Goal: Transaction & Acquisition: Purchase product/service

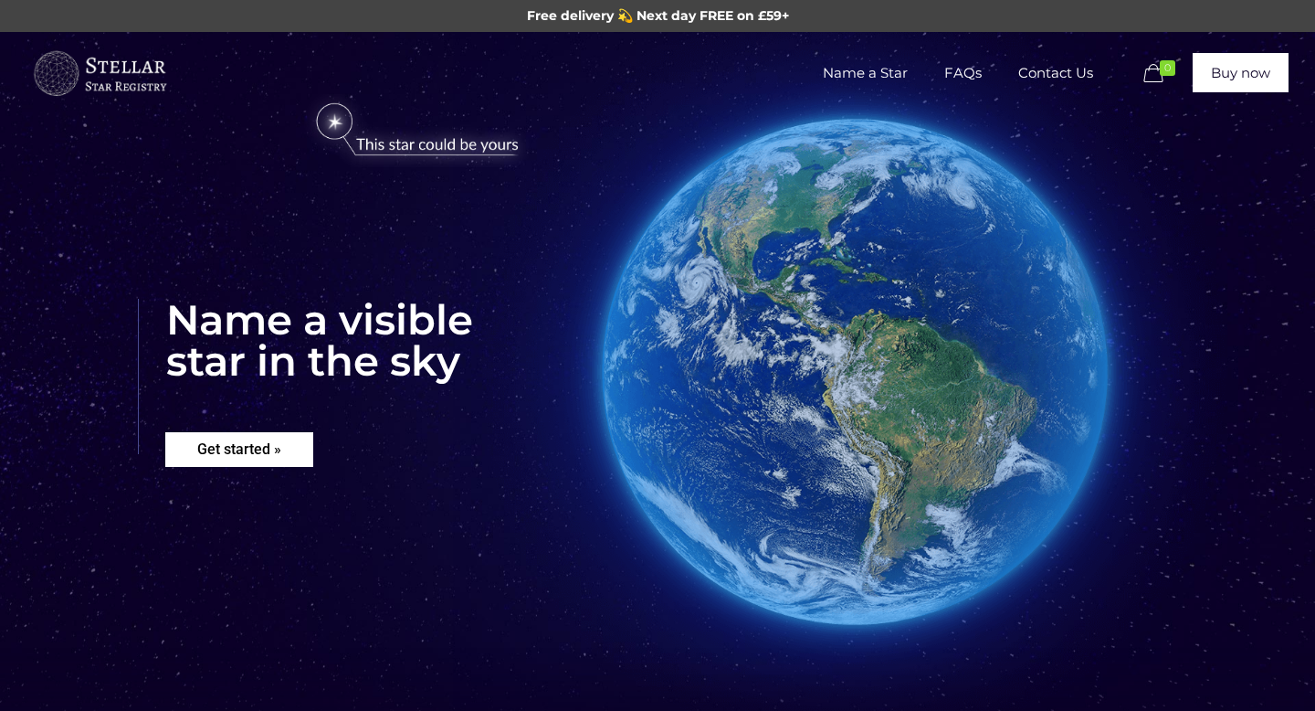
click at [249, 453] on rs-layer "Get started »" at bounding box center [239, 449] width 148 height 35
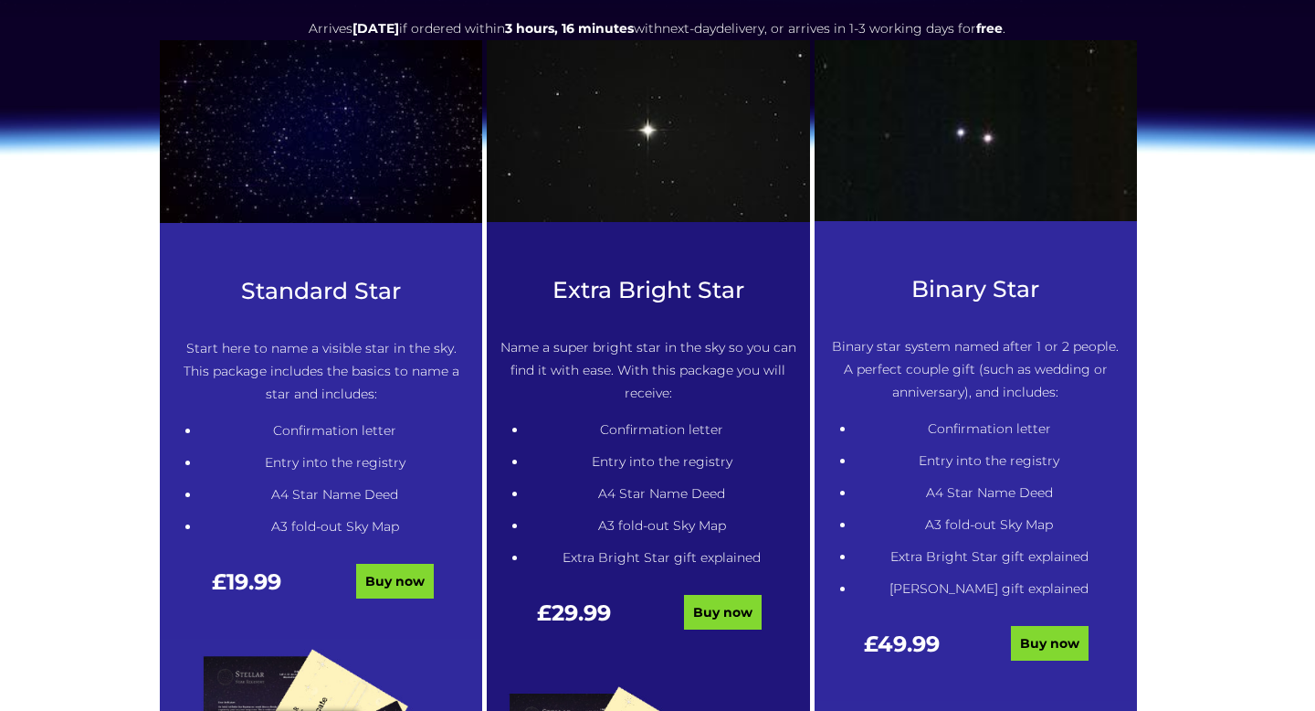
scroll to position [826, 0]
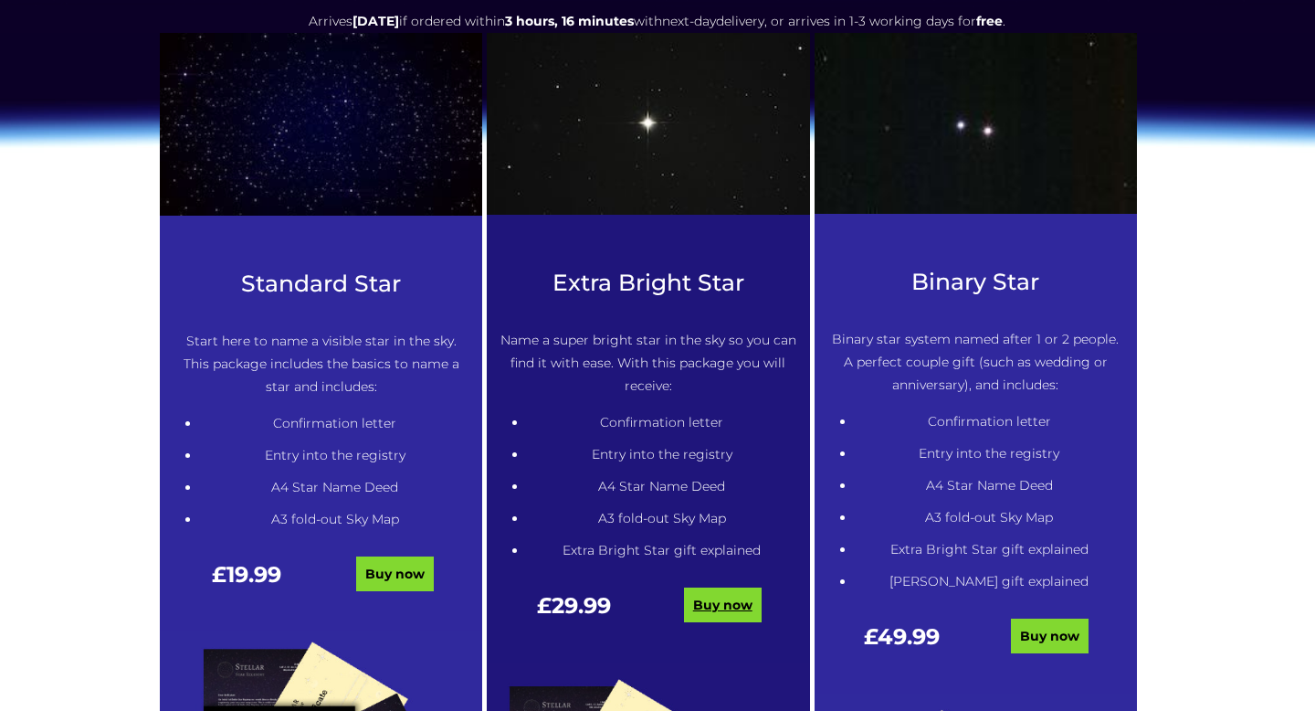
click at [703, 616] on link "Buy now" at bounding box center [723, 604] width 78 height 35
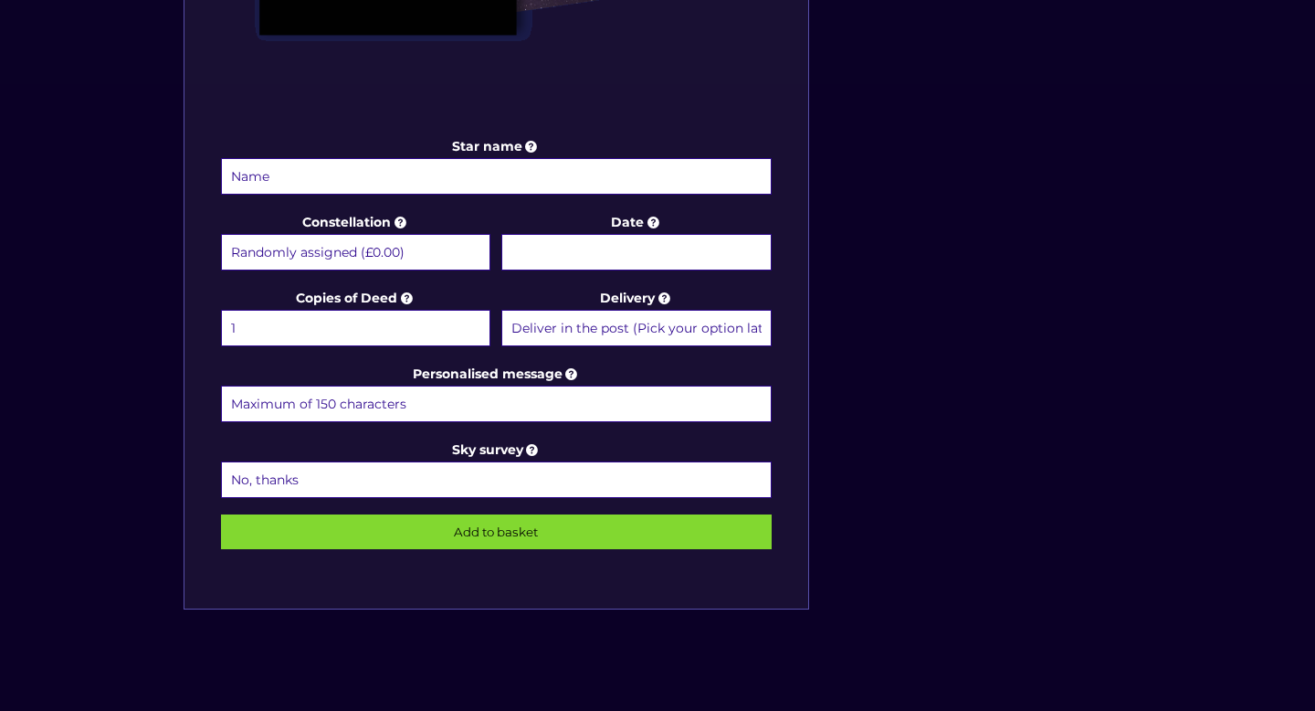
scroll to position [846, 0]
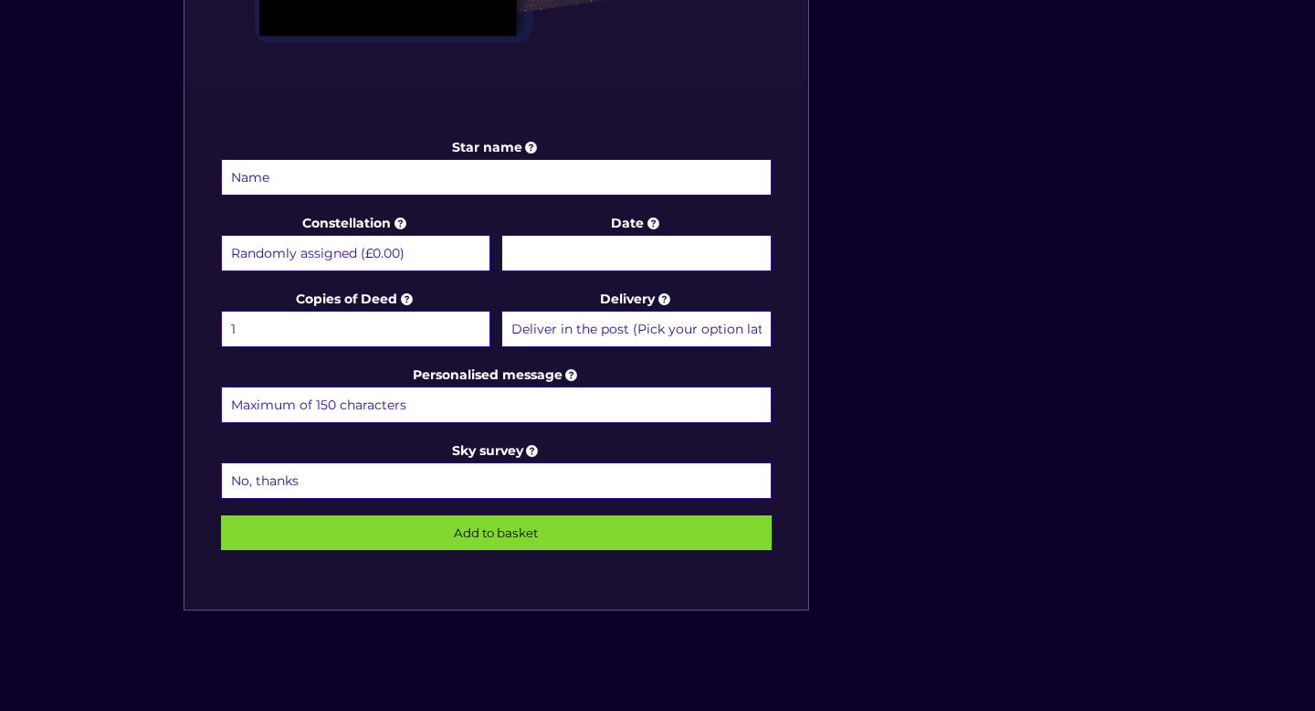
click at [411, 244] on select "Randomly assigned (£0.00) Aquarius - [DATE] - [DATE] (+£9.99) Aries - [DATE] - …" at bounding box center [355, 253] width 269 height 37
click at [286, 267] on select "Randomly assigned (£0.00) Aquarius - [DATE] - [DATE] (+£9.99) Aries - [DATE] - …" at bounding box center [355, 253] width 269 height 37
select select "Virgo - [DATE] - [DATE] (+£9.99)"
click at [605, 259] on body "Free delivery 💫 Next day FREE on £59+ Name a Star FAQs Contact Us 0 Buy now Cho…" at bounding box center [657, 211] width 1315 height 2114
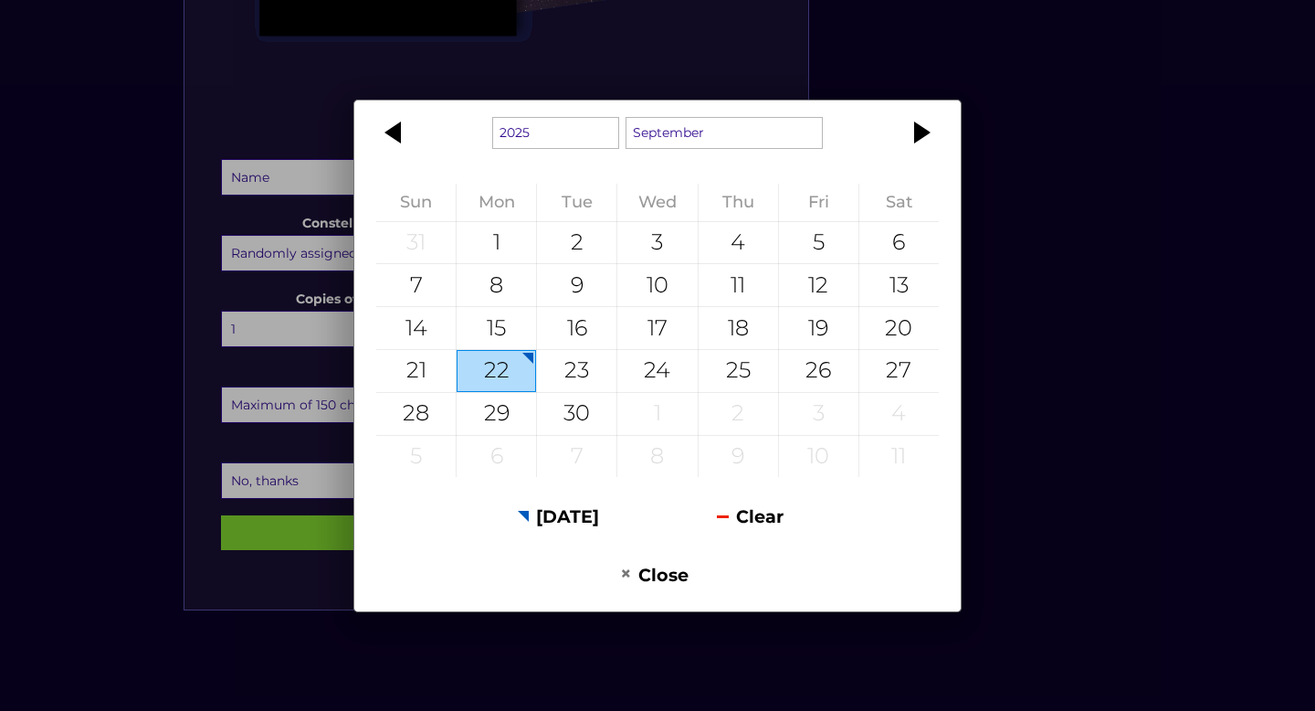
click at [503, 391] on div "22" at bounding box center [496, 371] width 79 height 42
type input "22 September 2025"
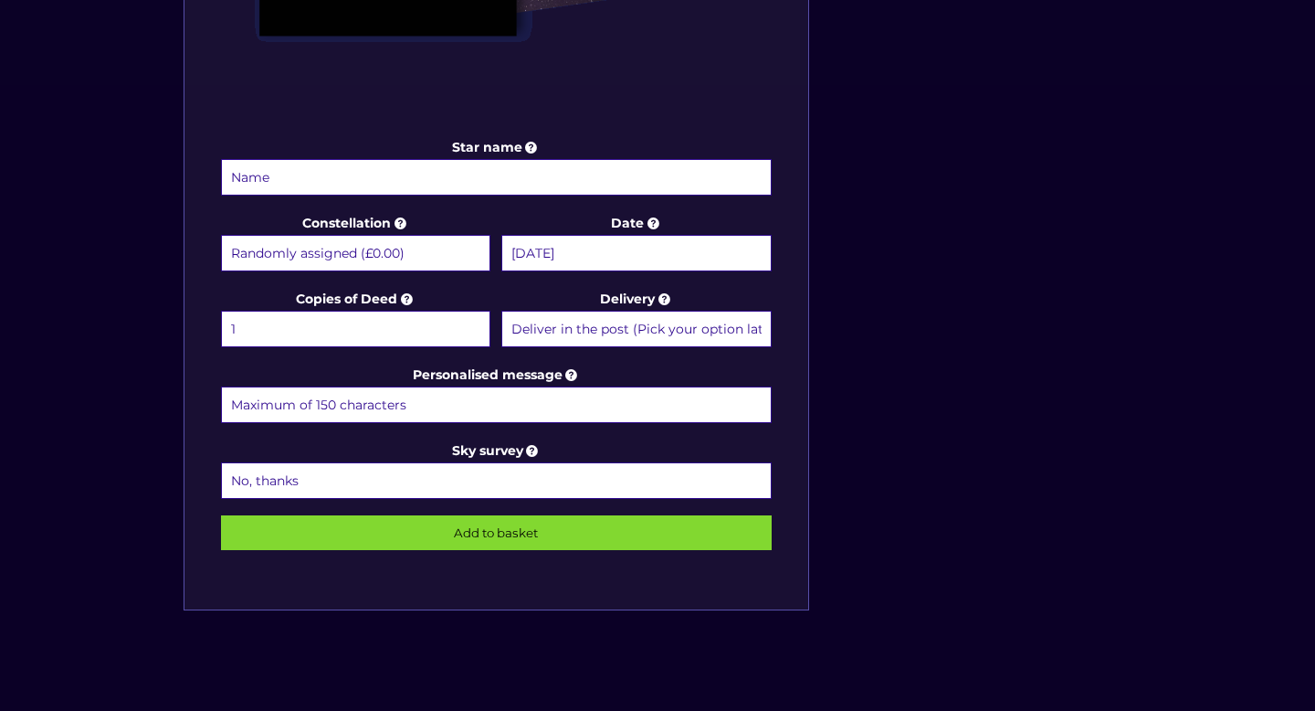
click at [424, 338] on select "1 2 (+£4.99) 3 (+£9.49) 4 (+£13.99) 5 (+£18.49) 6 (+£22.99) 7 (+£27.49) 8 (+£31…" at bounding box center [355, 329] width 269 height 37
click at [542, 327] on select "Deliver in the post (Pick your option later) Deliver in the post and by Email (…" at bounding box center [635, 329] width 269 height 37
click at [464, 398] on input "Personalised message" at bounding box center [496, 404] width 551 height 37
click at [451, 481] on select "No, thanks 1 (+£6.99) 2 (+£11.99) 3 (+£16.99) 4 (+£21.99) 5 (+£26.99) 6 (+£31.9…" at bounding box center [496, 480] width 551 height 37
click at [469, 166] on input "Star name" at bounding box center [496, 177] width 551 height 37
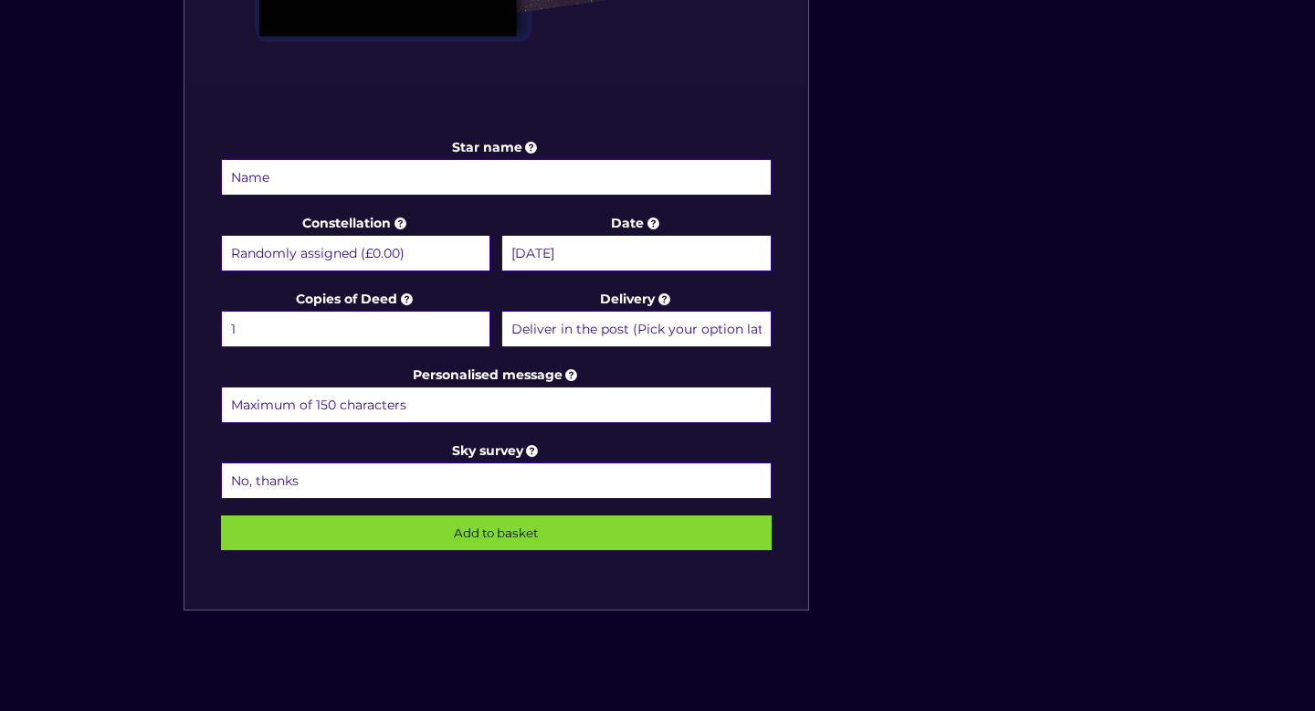
click at [469, 178] on input "Star name" at bounding box center [496, 177] width 551 height 37
type input "Michael Robert Greer"
click at [450, 255] on select "Randomly assigned (£0.00) Aquarius - 20 Jan - 18 Feb (+£9.99) Aries - 21 Mar - …" at bounding box center [355, 253] width 269 height 37
click at [487, 533] on input "Add to basket" at bounding box center [496, 532] width 551 height 35
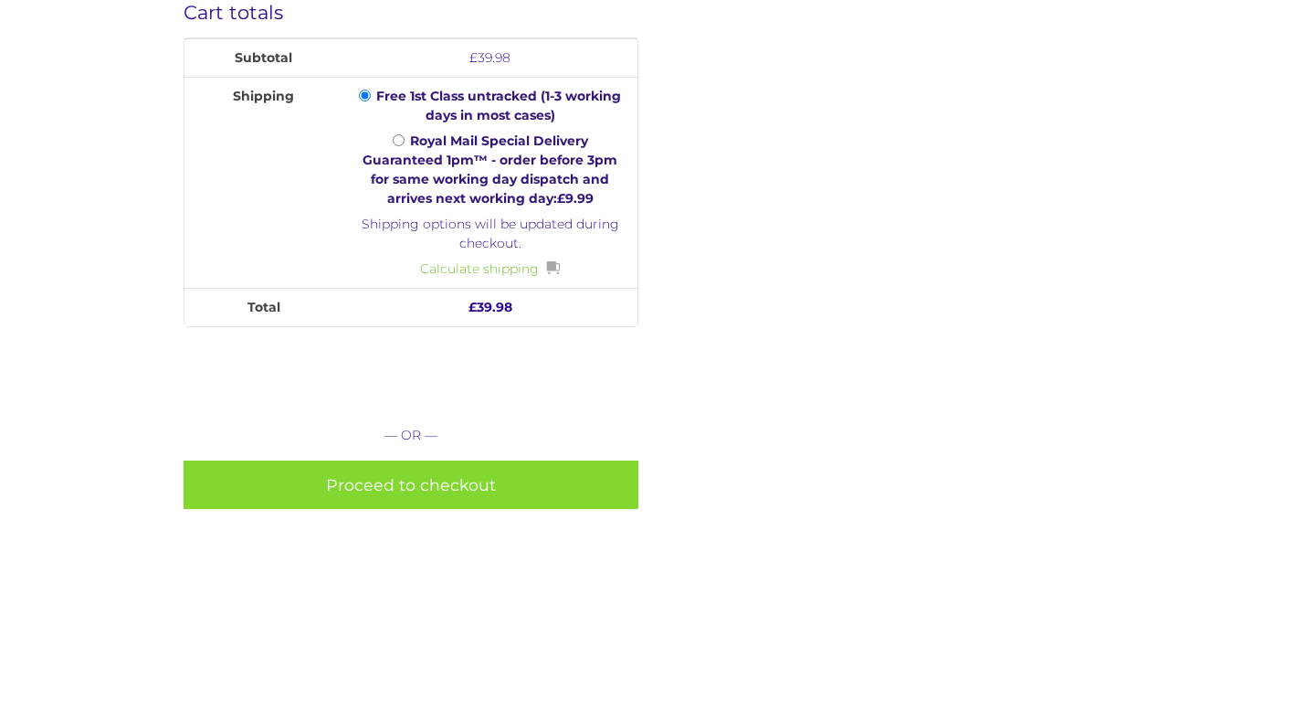
scroll to position [724, 0]
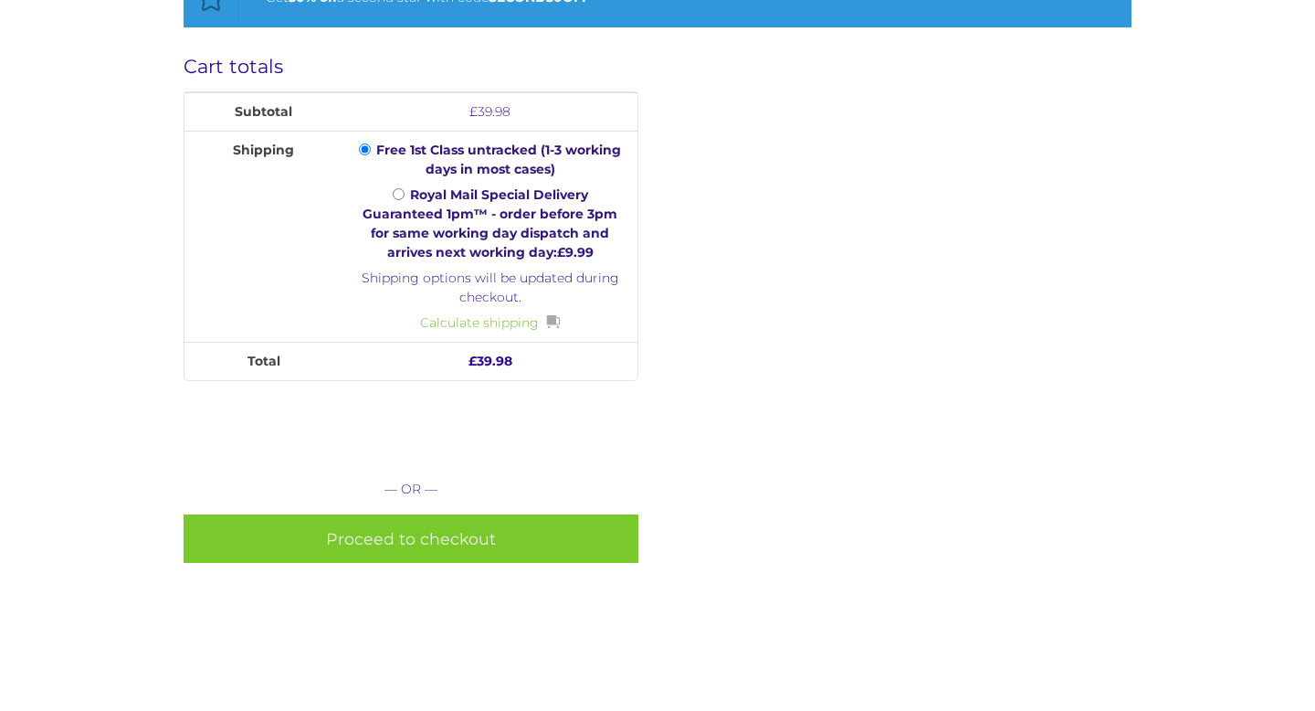
click at [431, 543] on link "Proceed to checkout" at bounding box center [412, 538] width 456 height 48
click at [441, 530] on link "Proceed to checkout" at bounding box center [412, 538] width 456 height 48
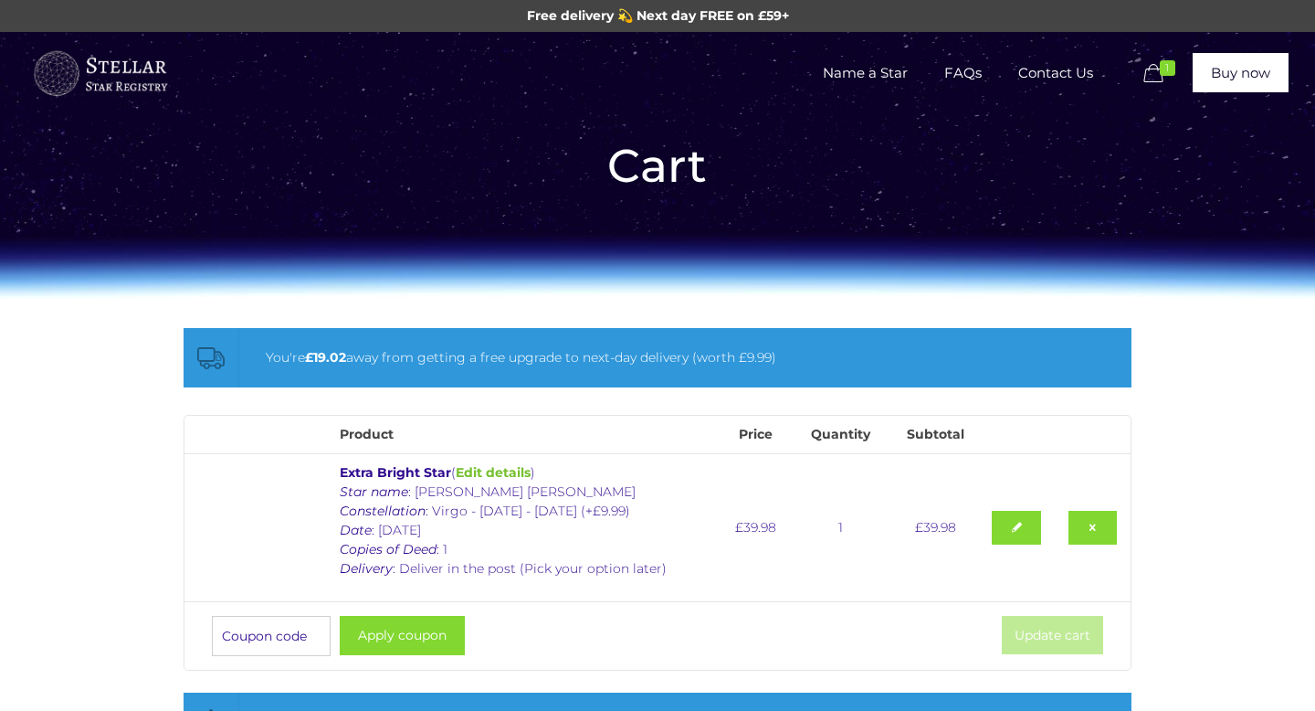
scroll to position [724, 0]
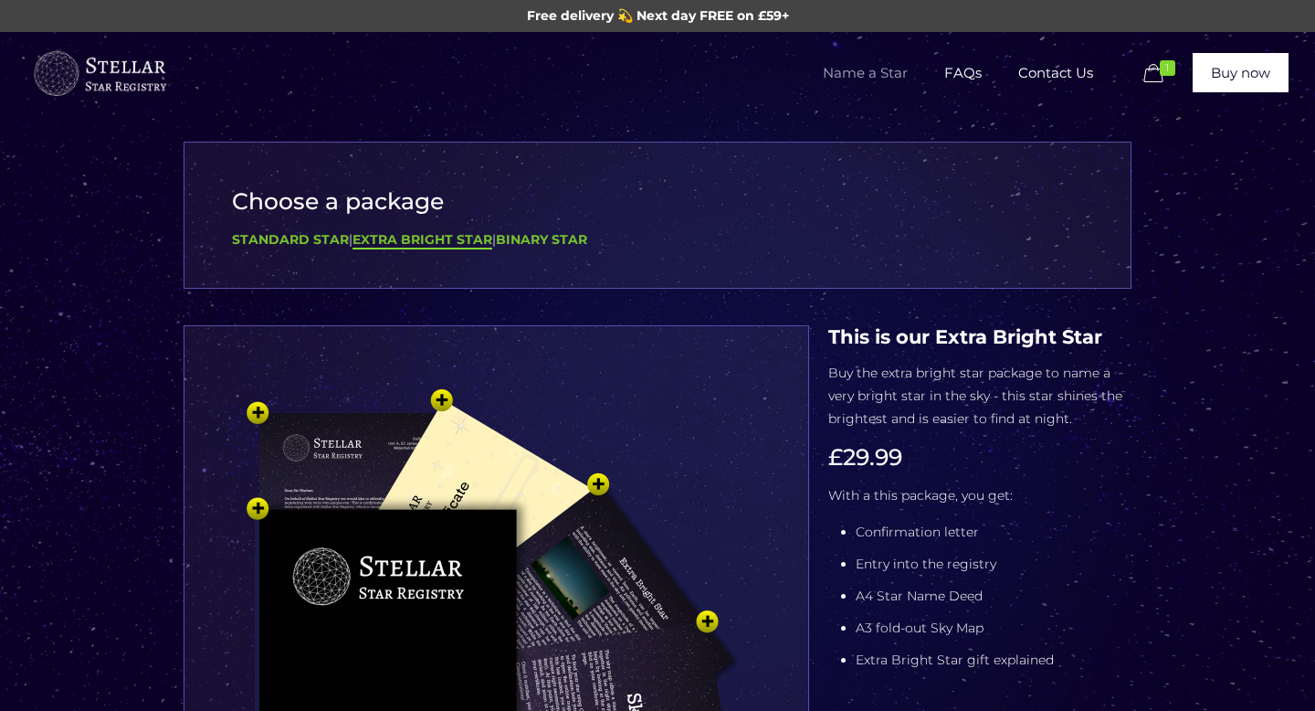
select select "Virgo - [DATE] - [DATE] (+£9.99)"
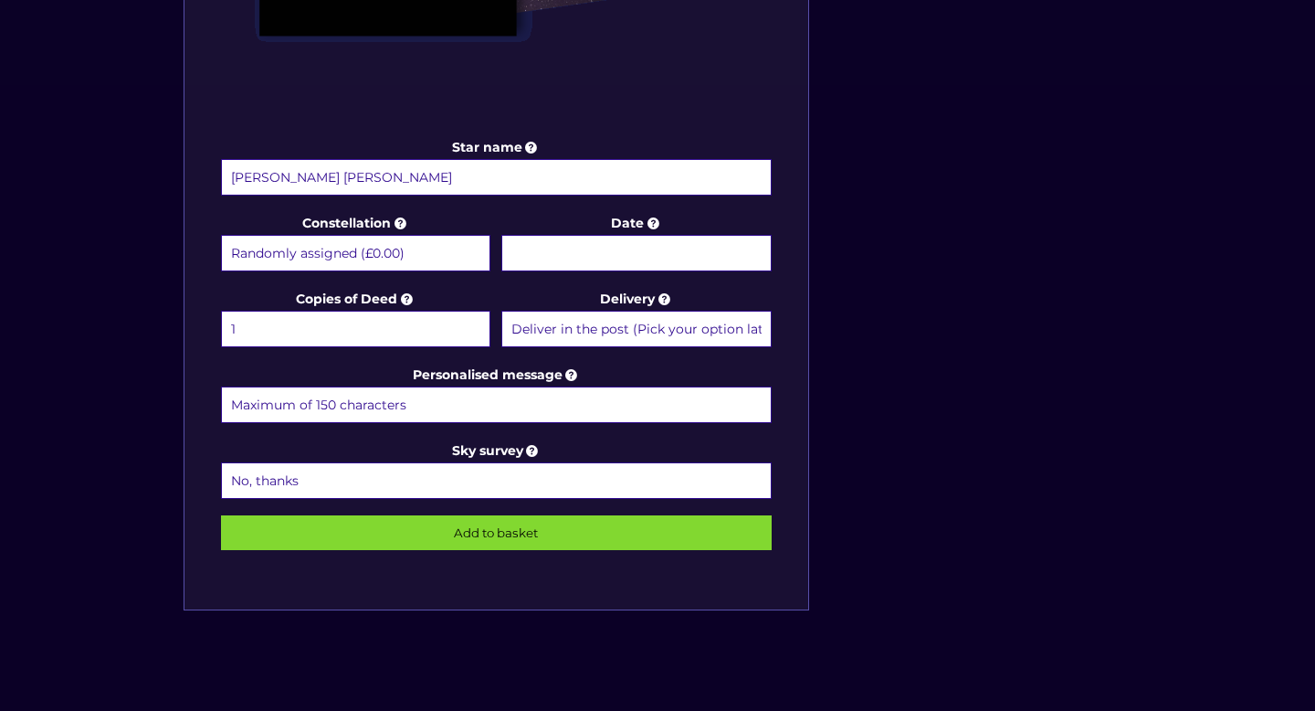
click at [407, 426] on div "Personalised message" at bounding box center [496, 397] width 551 height 67
click at [408, 406] on input "Personalised message" at bounding box center [496, 404] width 551 height 37
click at [715, 393] on input "Happy Birthday Farja, i thought with ur new and VERY expensive telescope" at bounding box center [496, 404] width 551 height 37
type input "Happy Birthday Farja, i thought with ur new and VERY expensive telescope camera…"
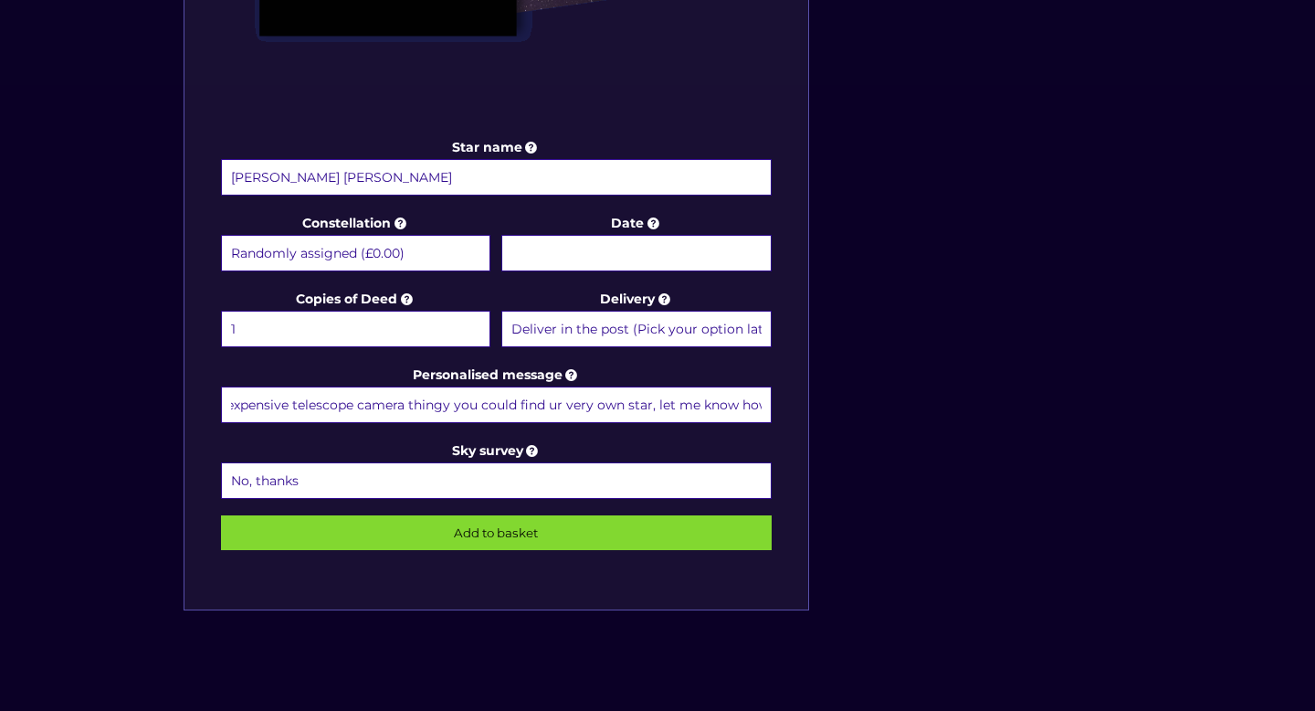
click at [450, 527] on input "Add to basket" at bounding box center [496, 532] width 551 height 35
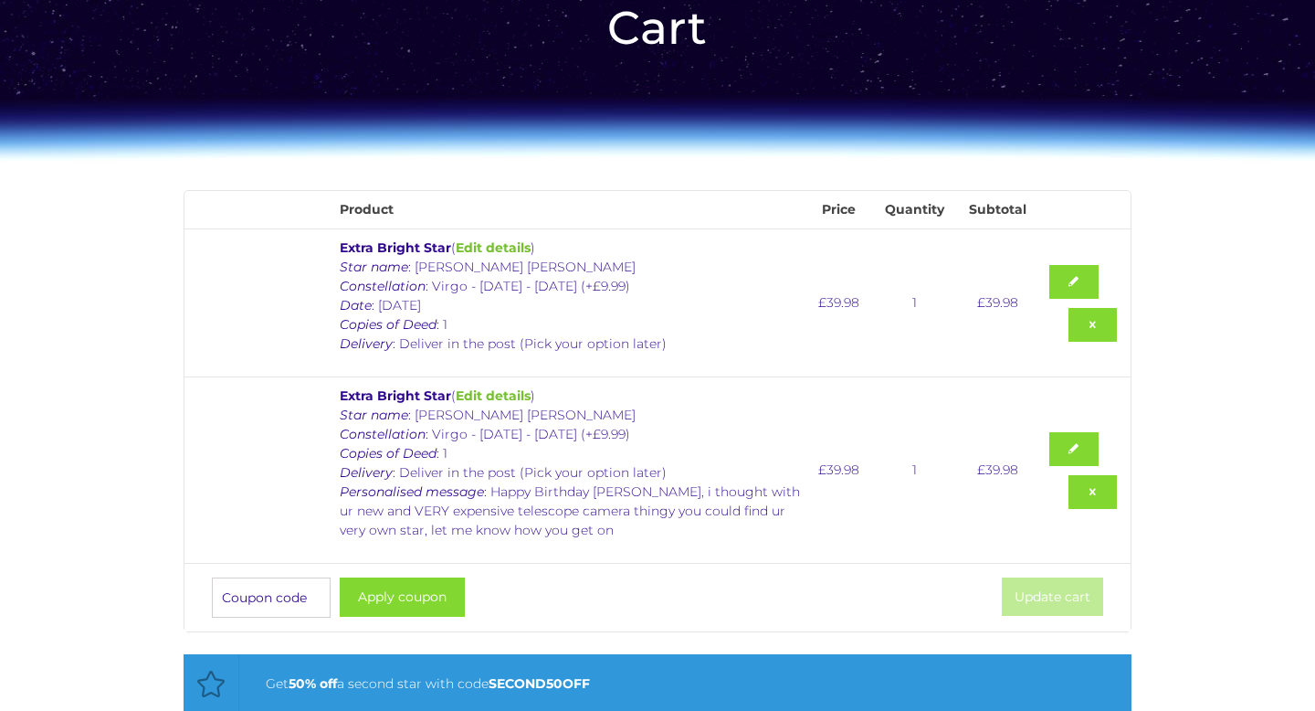
scroll to position [139, 0]
click at [1101, 324] on link "Remove this item" at bounding box center [1093, 324] width 49 height 34
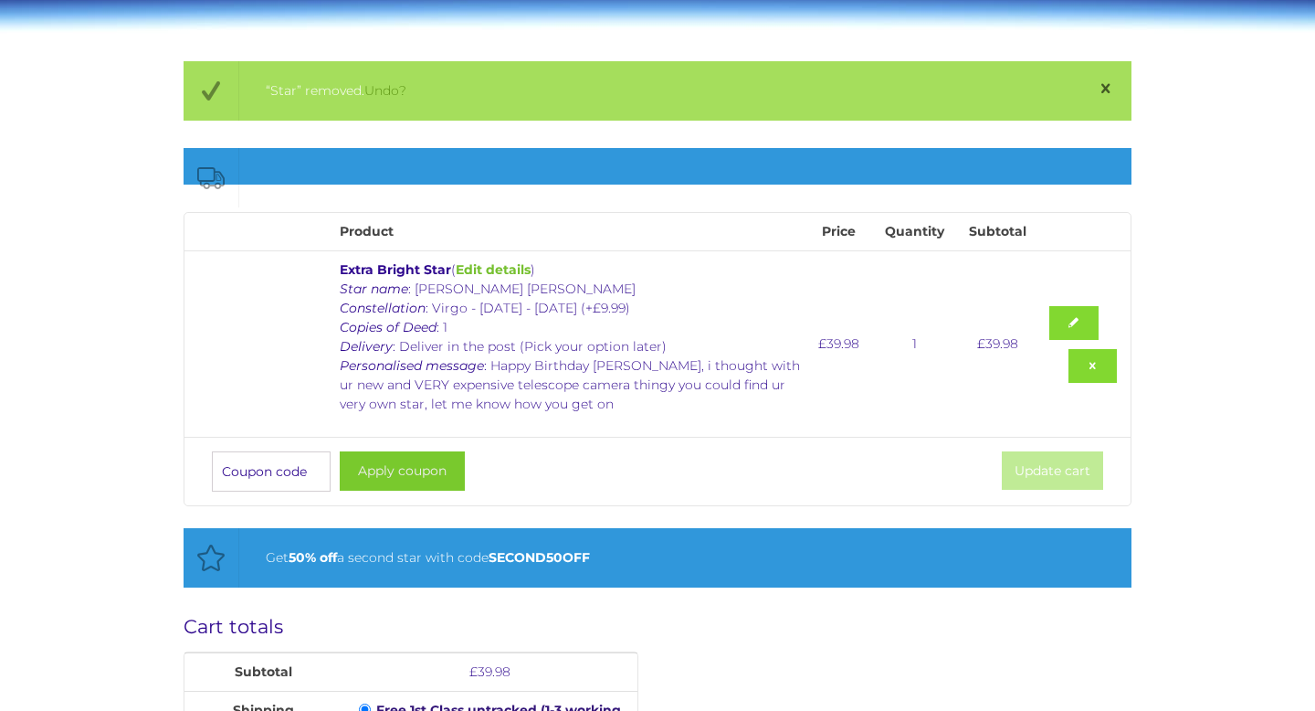
scroll to position [271, 0]
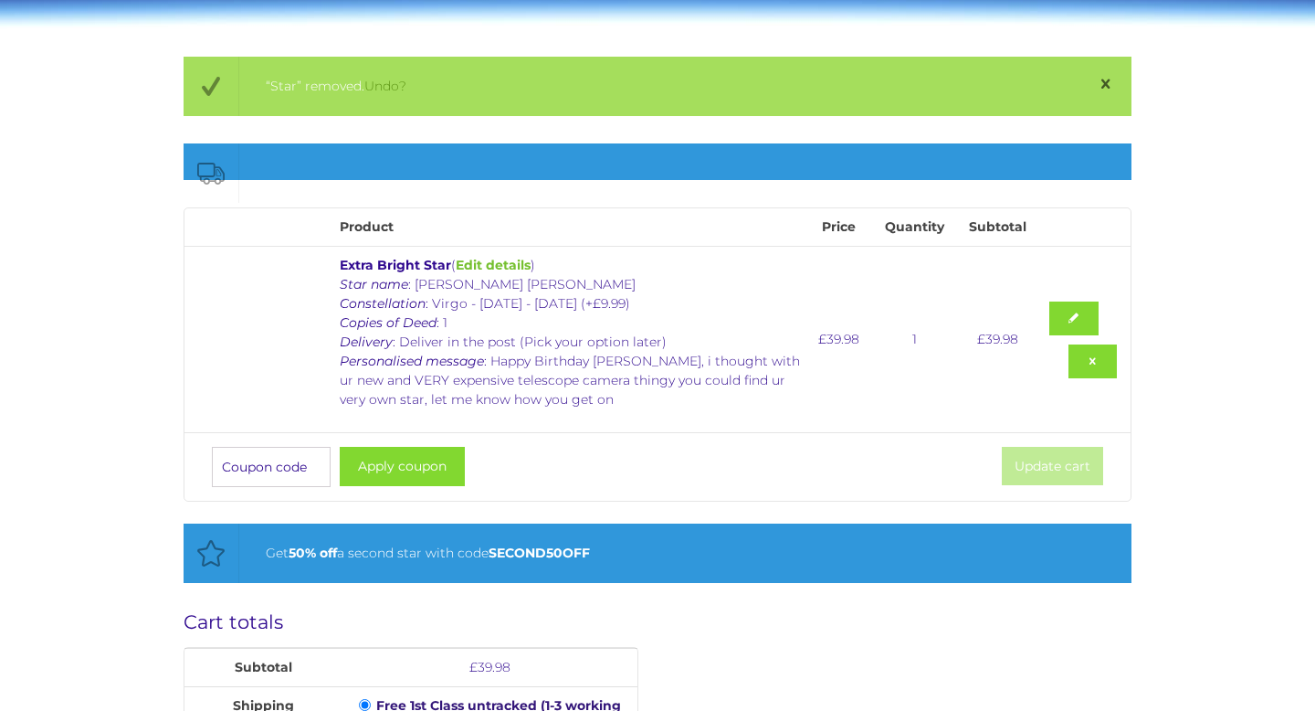
click at [515, 418] on td "Extra Bright Star ( Edit details ) Star name : Michael Robert Greer Constellati…" at bounding box center [571, 339] width 480 height 186
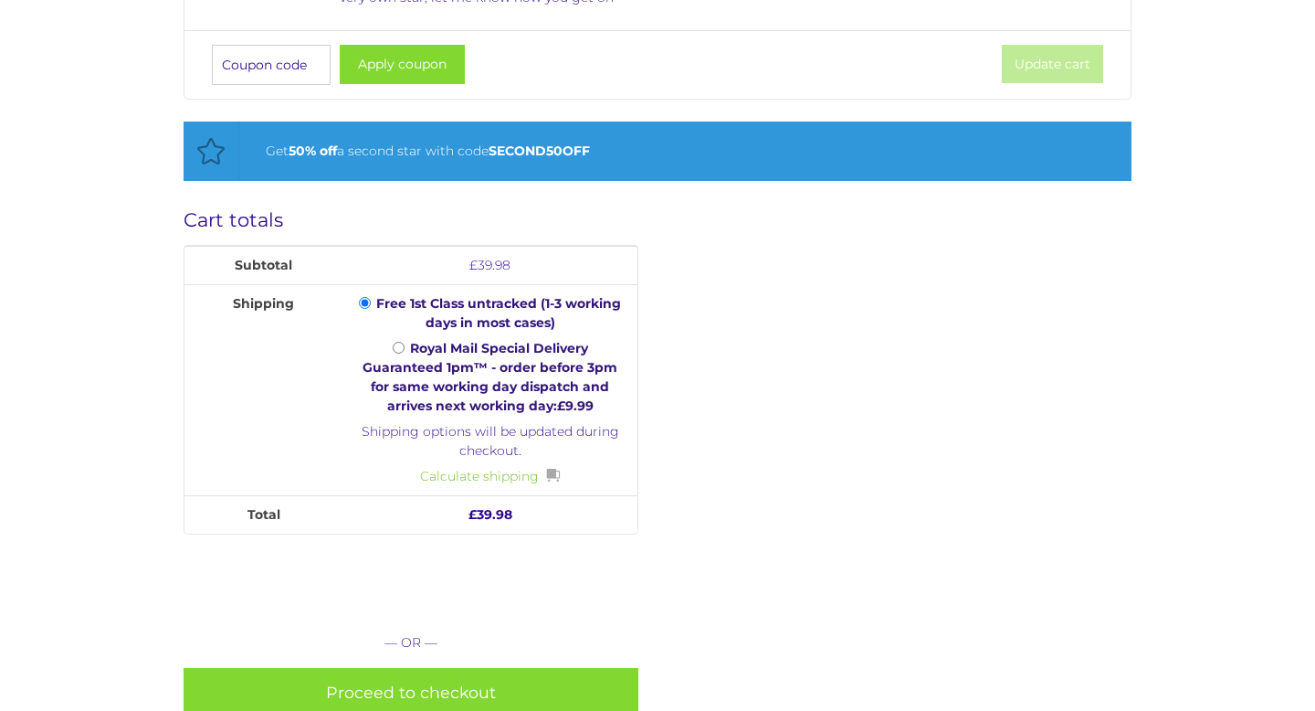
scroll to position [942, 0]
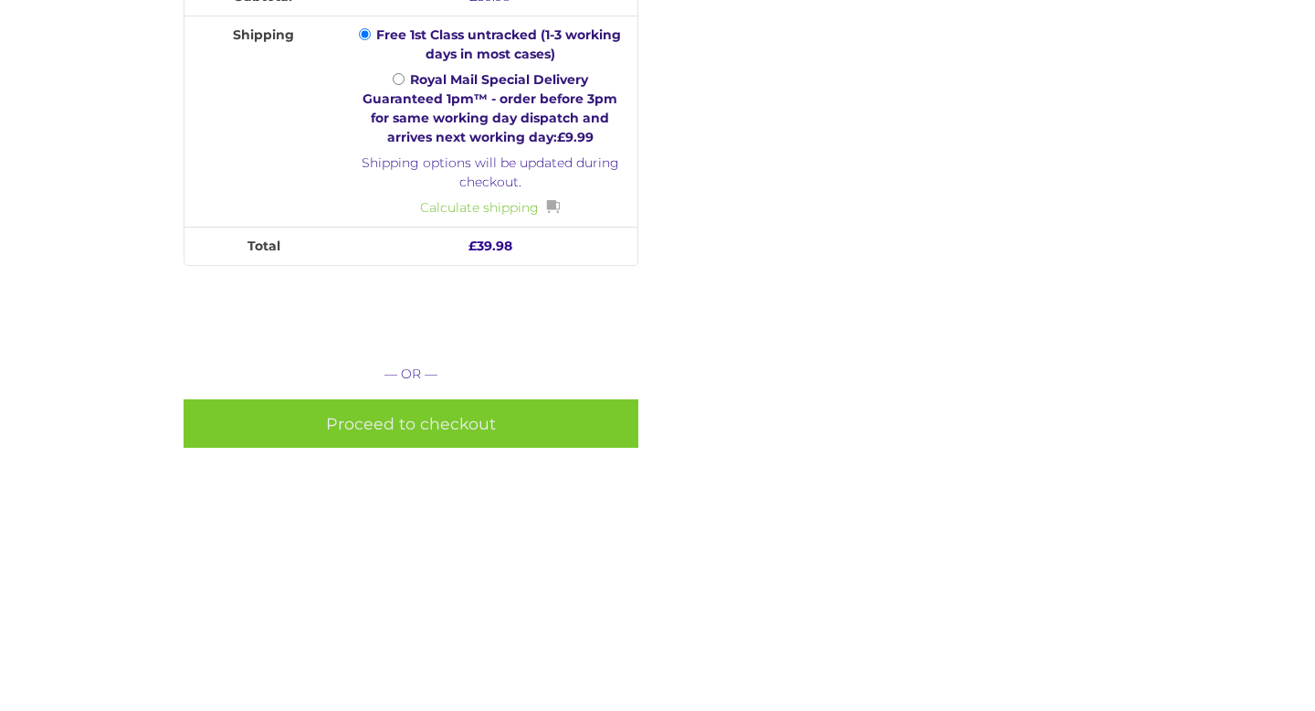
click at [461, 419] on link "Proceed to checkout" at bounding box center [412, 423] width 456 height 48
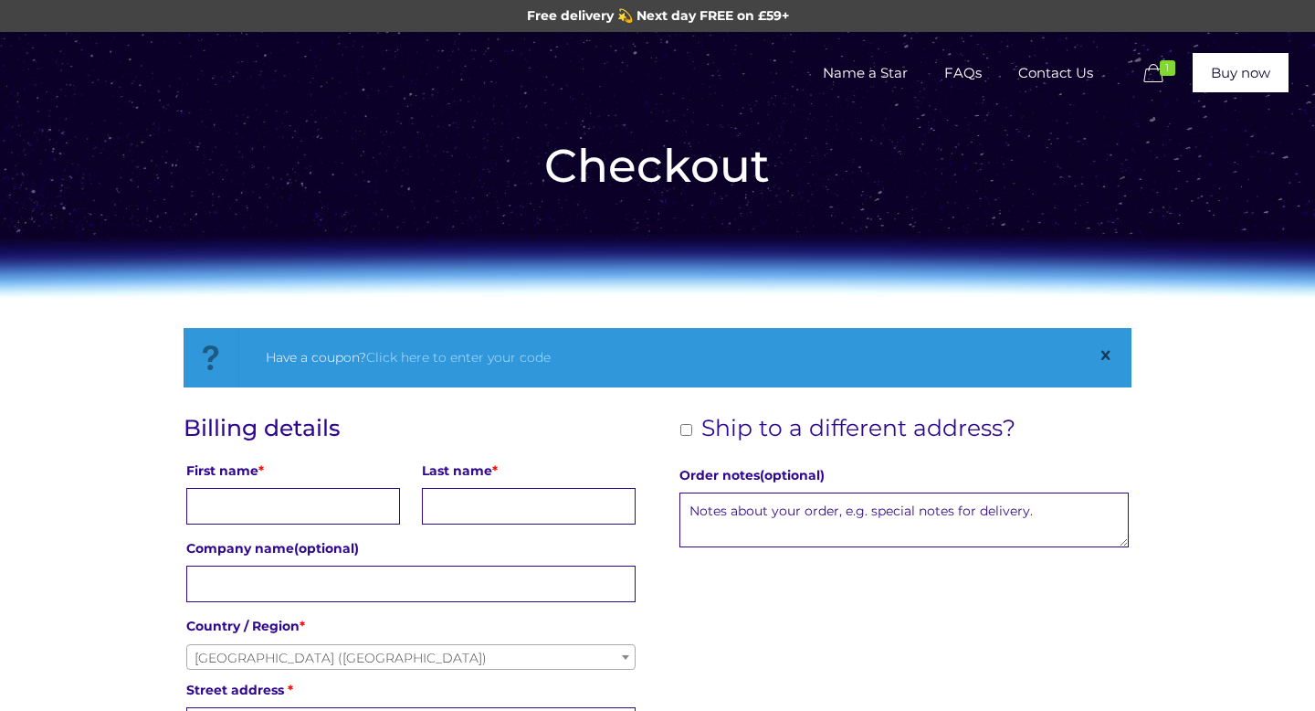
click at [265, 497] on input "First name *" at bounding box center [293, 506] width 214 height 37
type input "[PERSON_NAME]"
type input "4/6 Kirk Street"
type input "Leith"
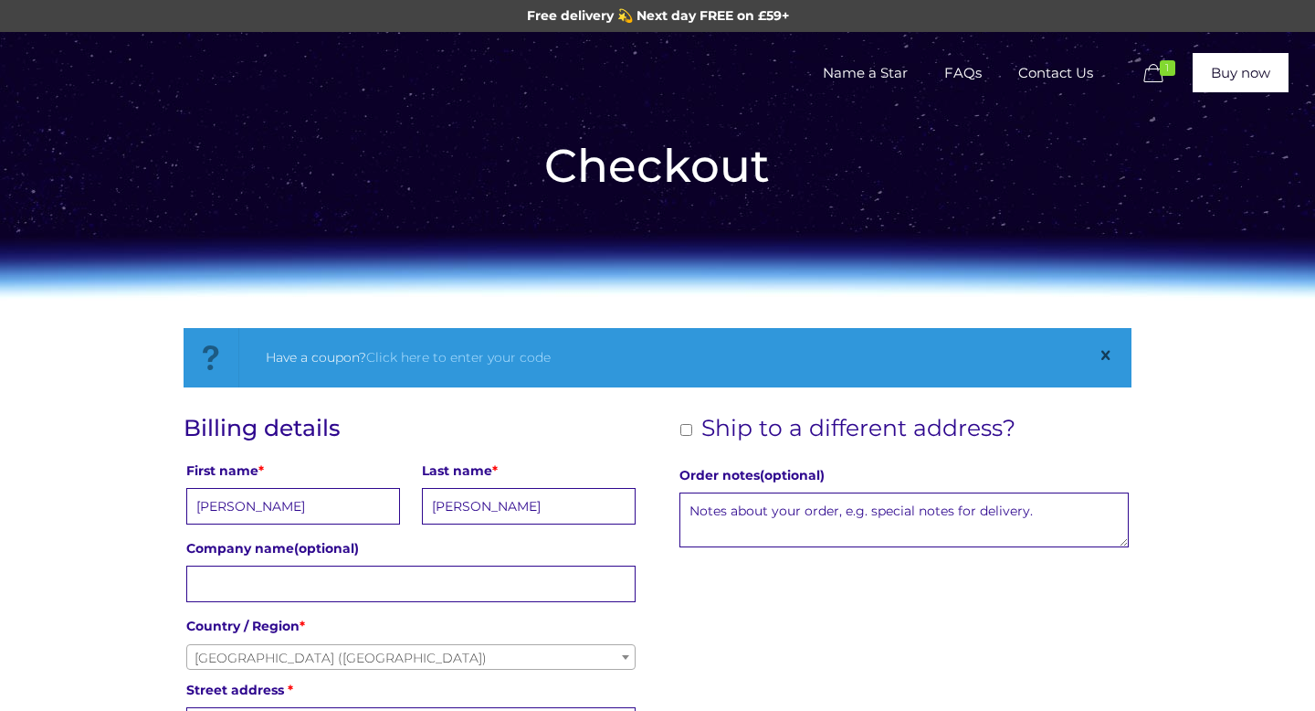
type input "[GEOGRAPHIC_DATA]"
type input "[GEOGRAPHIC_DATA] (City of)"
type input "EH6 5EY"
type input "07522986928"
type input "isabelfgreer@gmail.com"
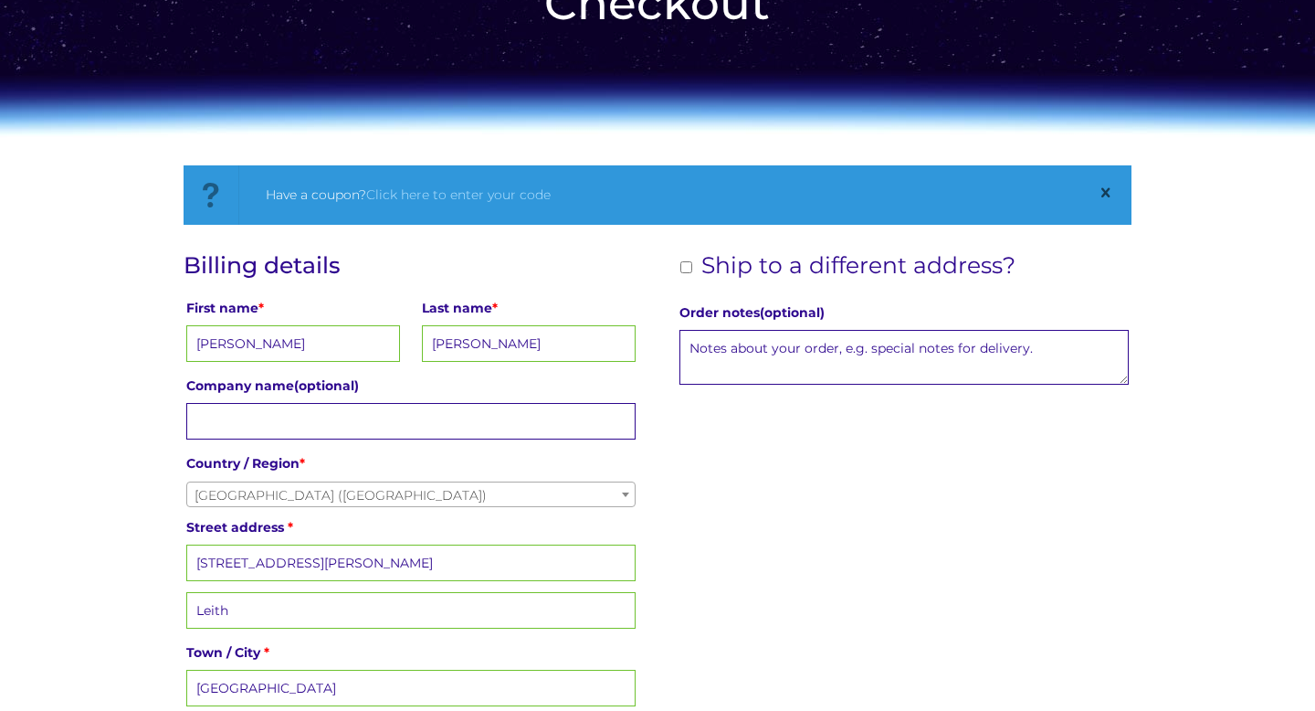
scroll to position [173, 0]
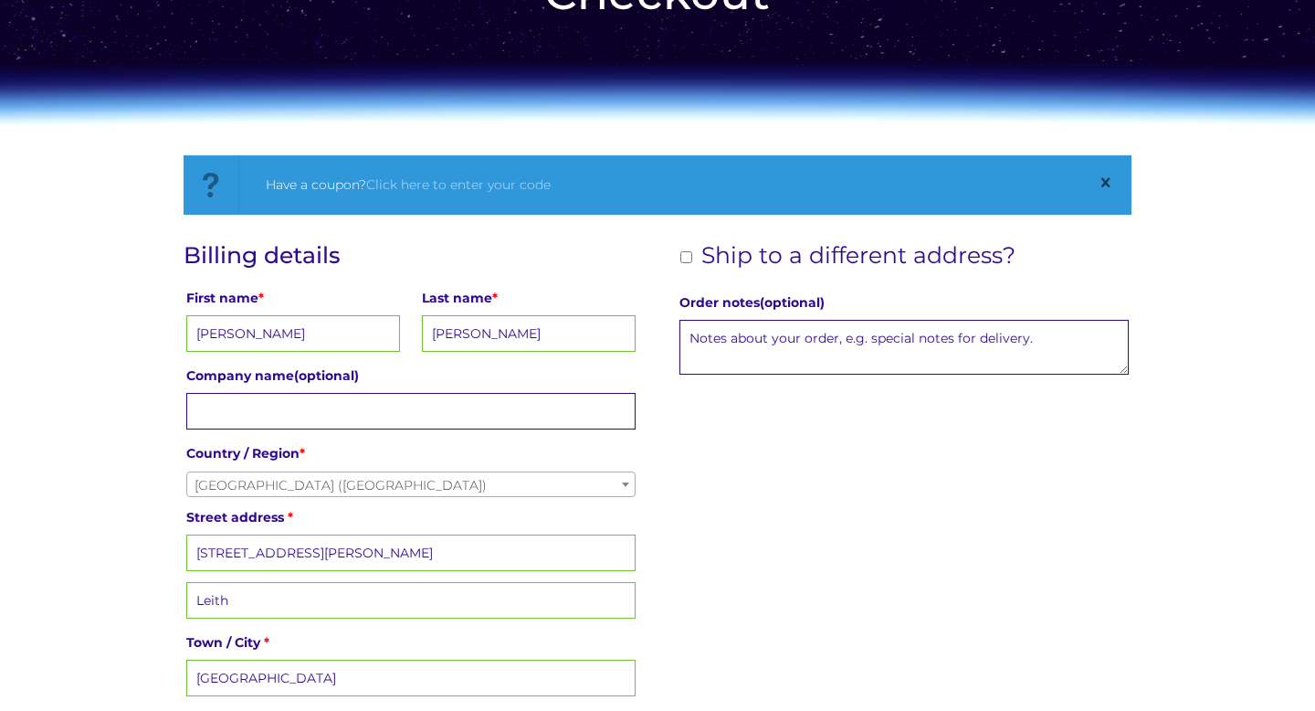
click at [323, 532] on p "Street address * 4/6 Kirk Street" at bounding box center [412, 537] width 456 height 72
drag, startPoint x: 325, startPoint y: 544, endPoint x: 153, endPoint y: 536, distance: 171.9
type input "(3F1) 48 East Claremont Street"
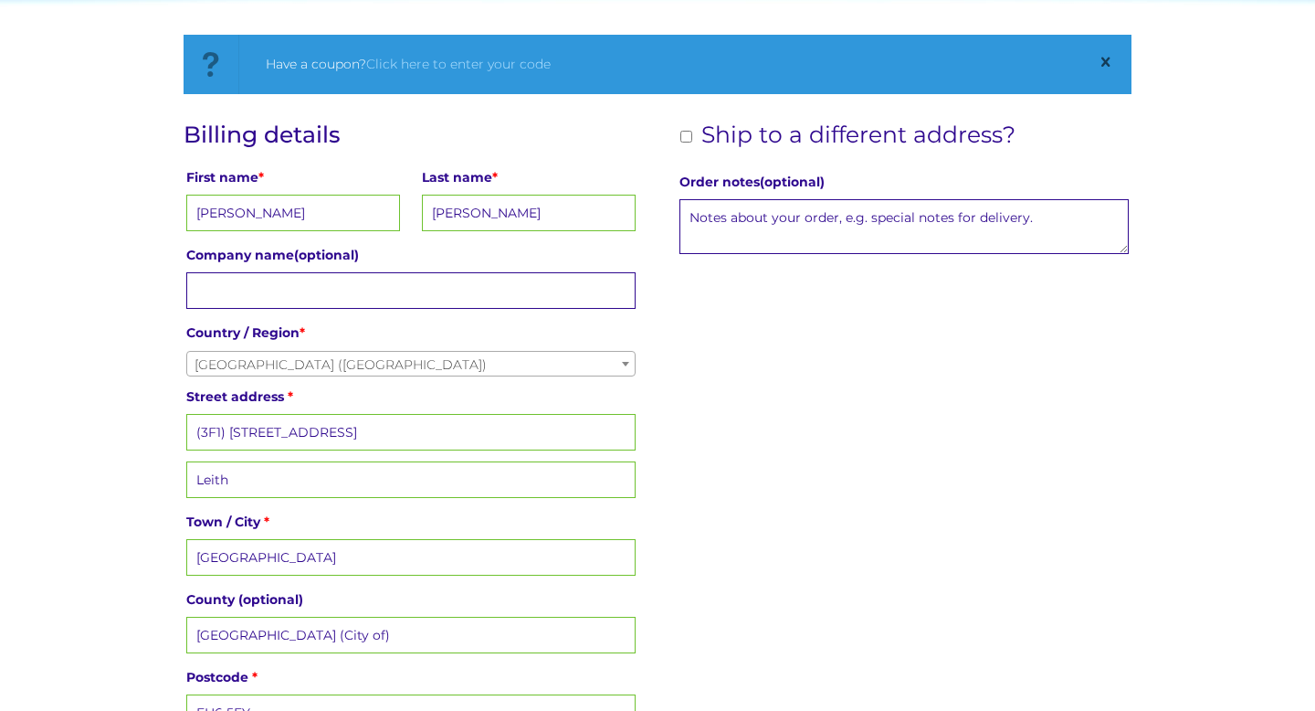
scroll to position [309, 0]
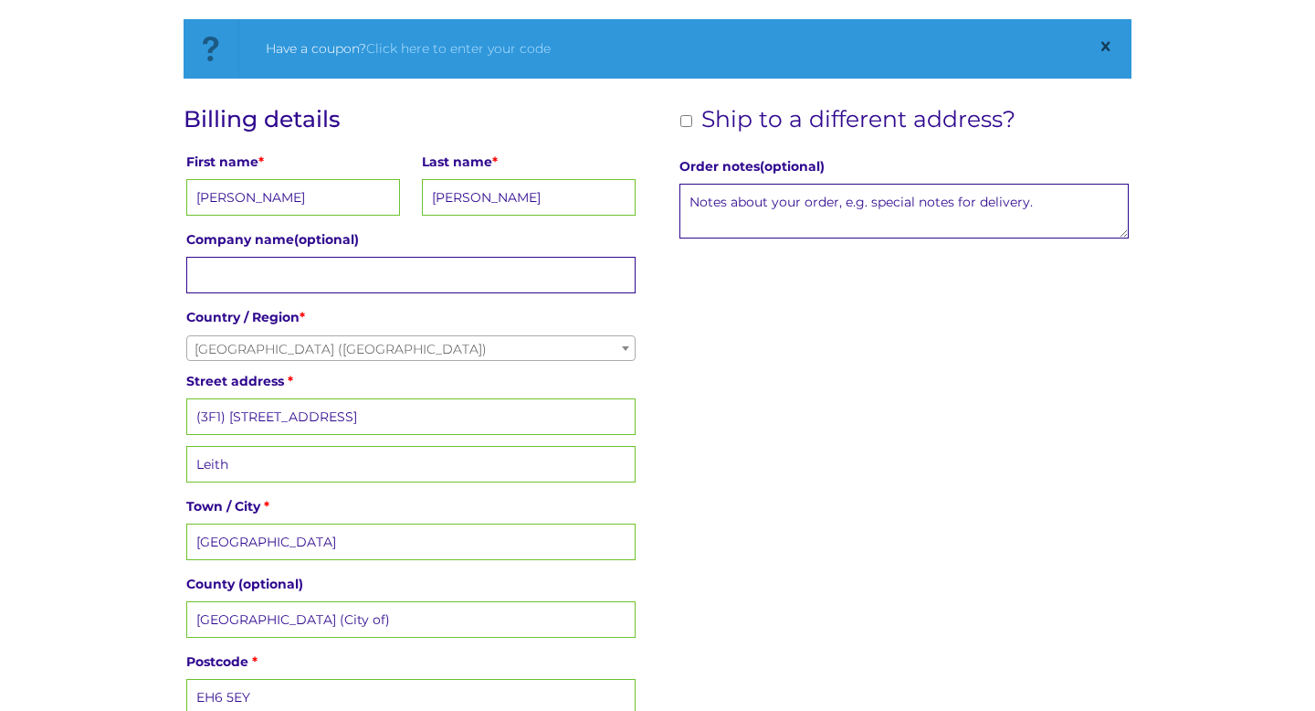
drag, startPoint x: 287, startPoint y: 458, endPoint x: 178, endPoint y: 446, distance: 109.3
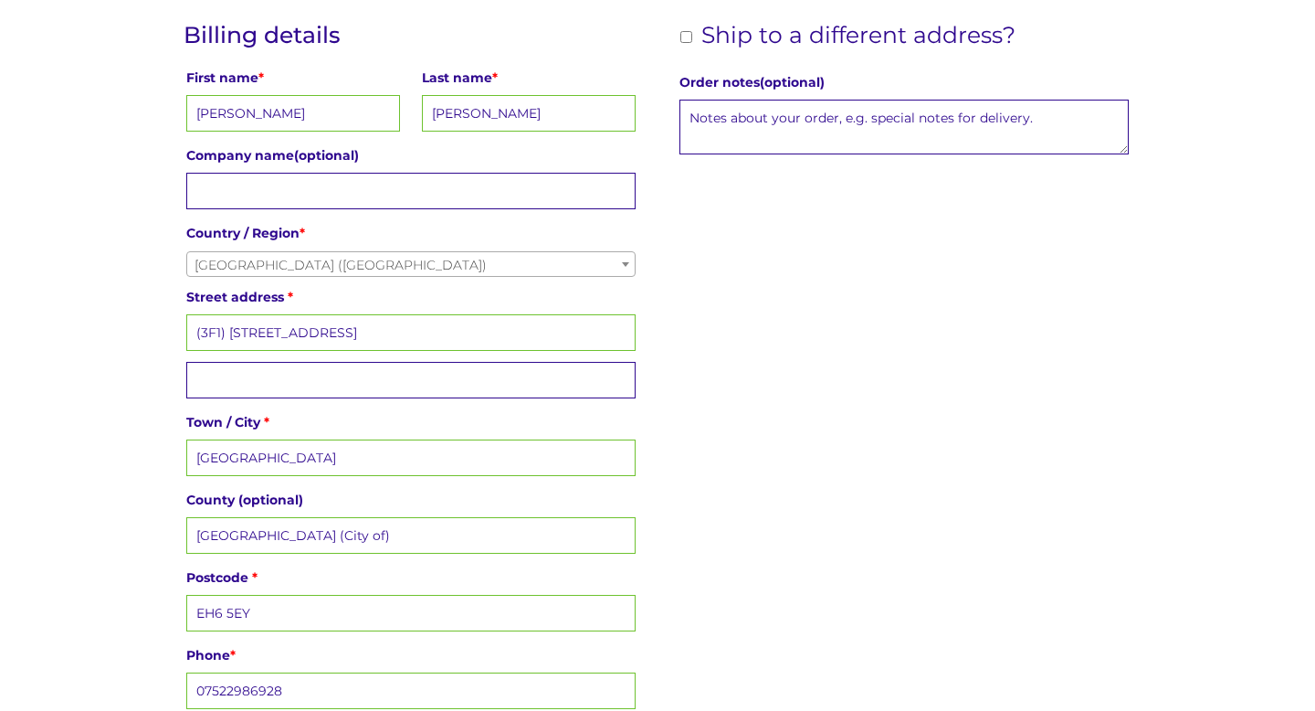
scroll to position [405, 0]
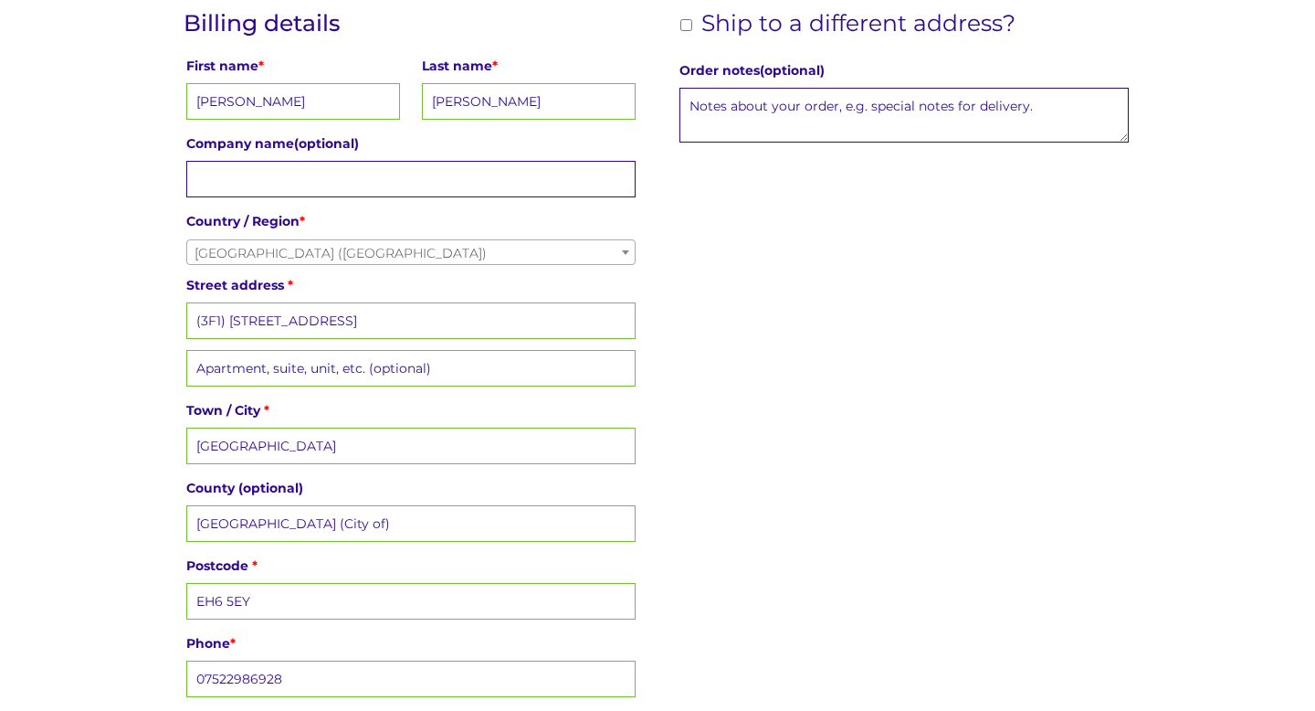
drag, startPoint x: 281, startPoint y: 595, endPoint x: 218, endPoint y: 595, distance: 63.0
click at [218, 595] on input "EH6 5EY" at bounding box center [411, 601] width 450 height 37
type input "EH7 4JR"
click at [567, 617] on div "First name * Isabel Last name * Greer Company name (optional) Country / Region …" at bounding box center [412, 413] width 456 height 727
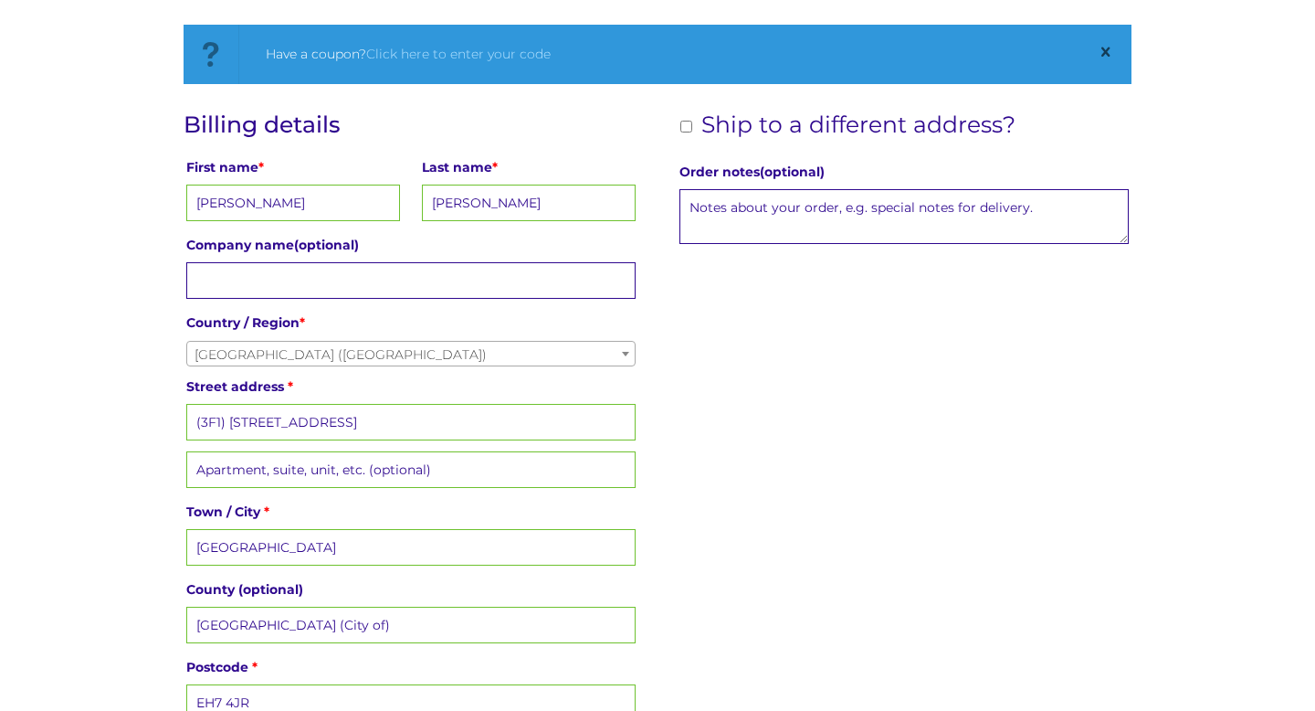
scroll to position [274, 0]
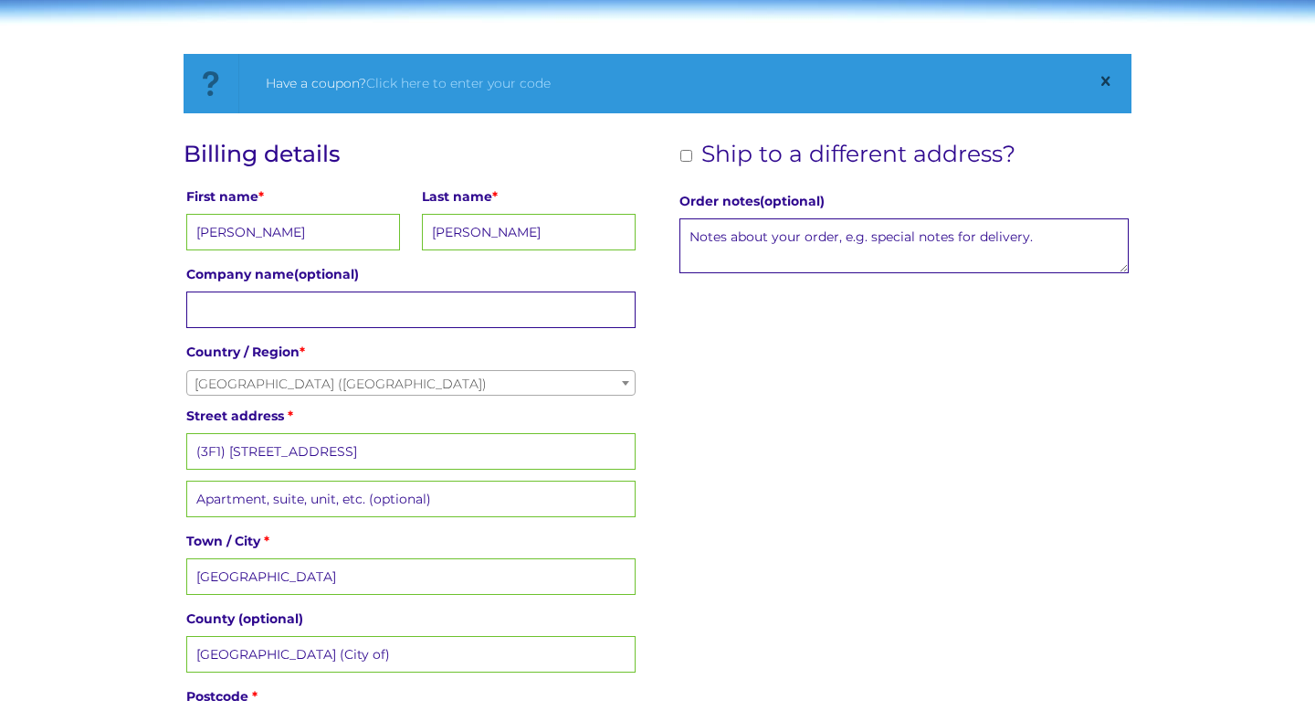
click at [690, 156] on input "Ship to a different address?" at bounding box center [686, 156] width 12 height 12
checkbox input "true"
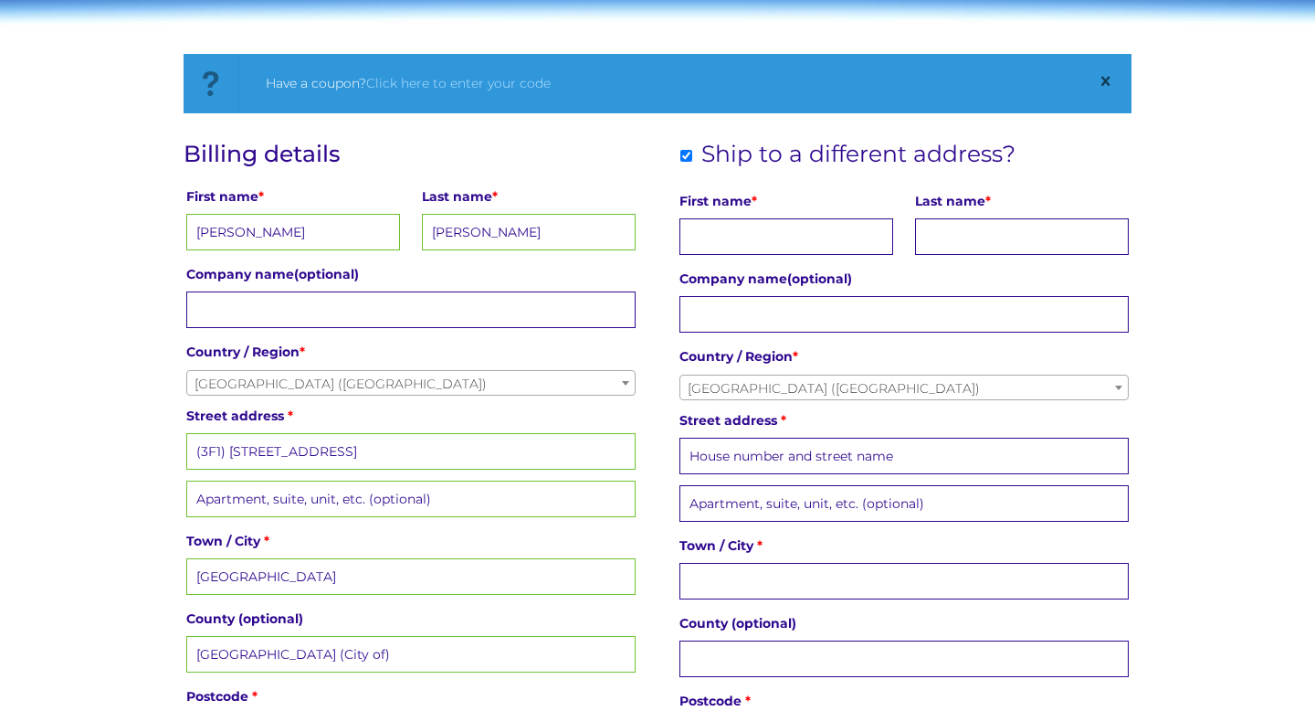
click at [722, 240] on input "First name *" at bounding box center [787, 236] width 214 height 37
type input "Michael"
click at [951, 233] on input "Last name *" at bounding box center [1022, 236] width 214 height 37
type input "Greer"
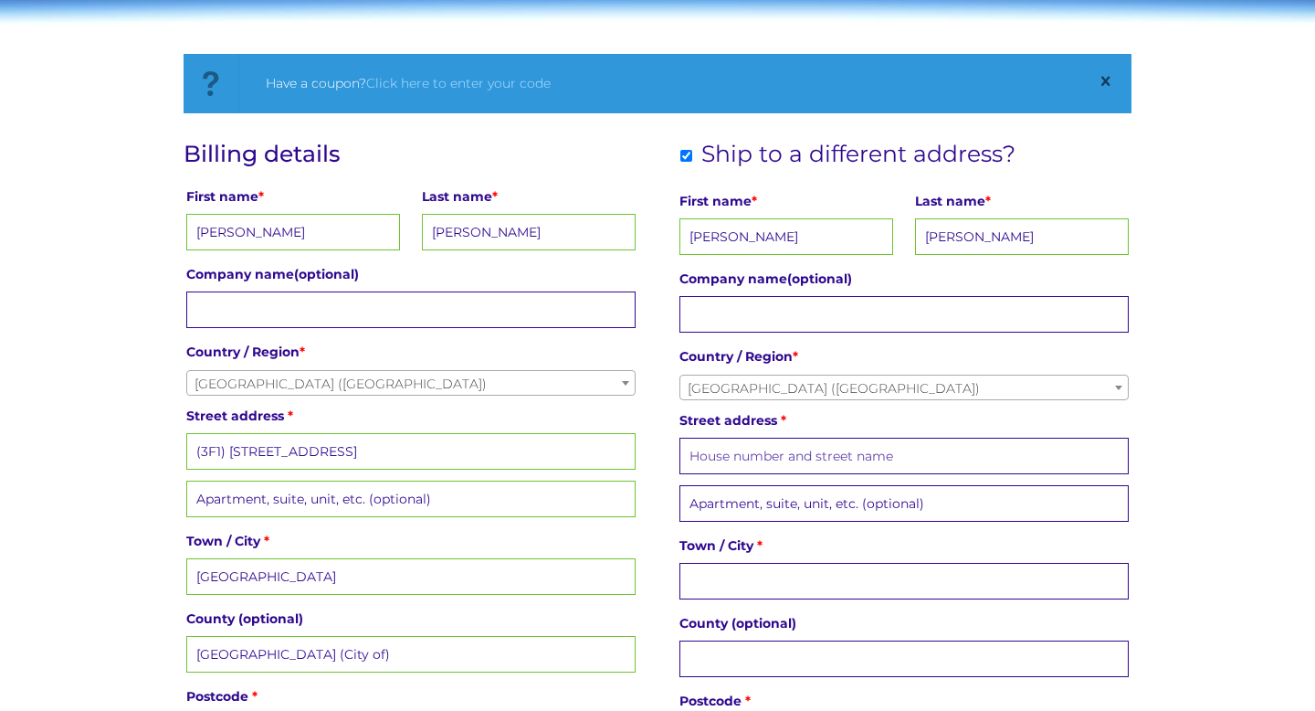
click at [807, 460] on input "Street address *" at bounding box center [905, 455] width 450 height 37
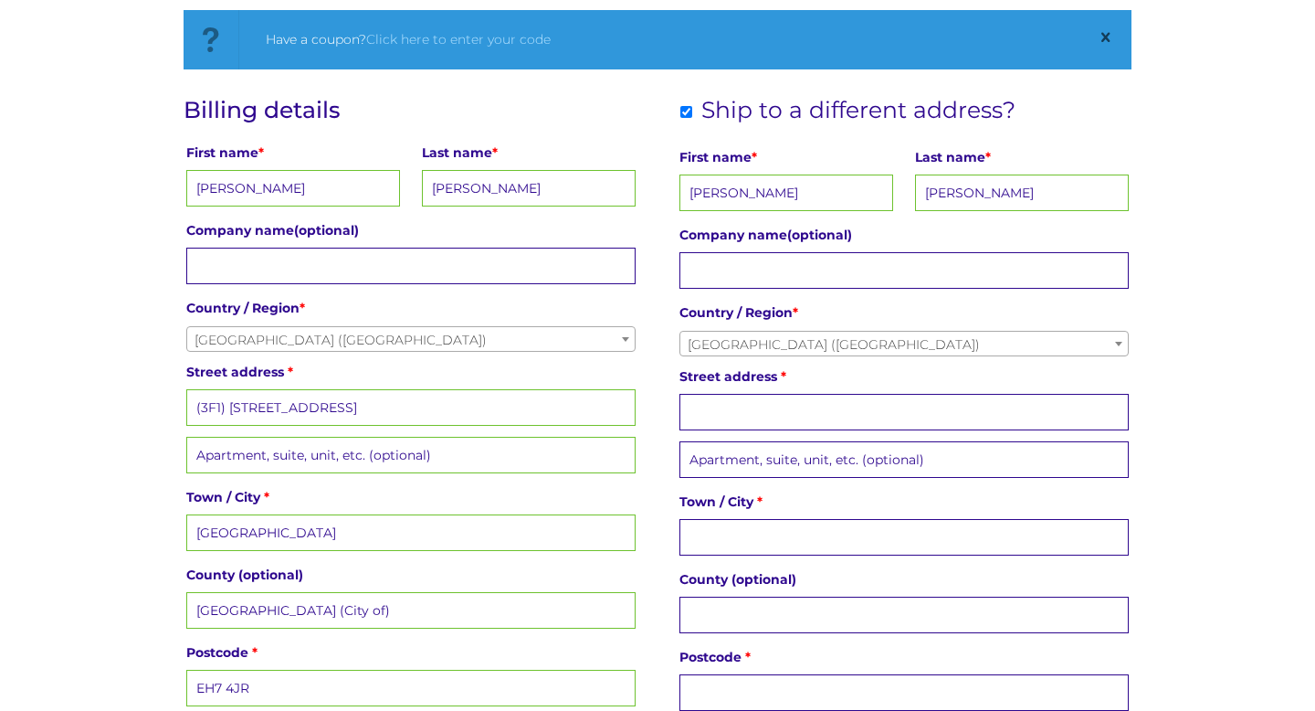
scroll to position [321, 0]
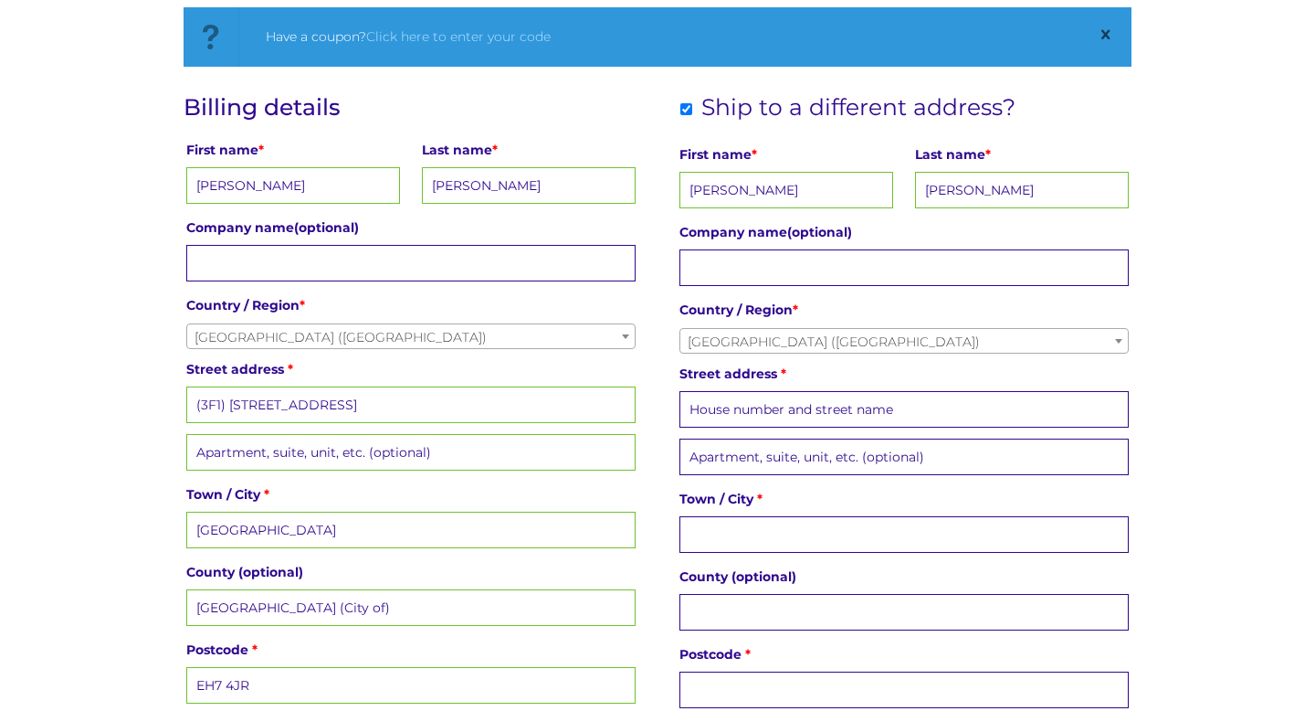
click at [795, 682] on input "Postcode *" at bounding box center [905, 689] width 450 height 37
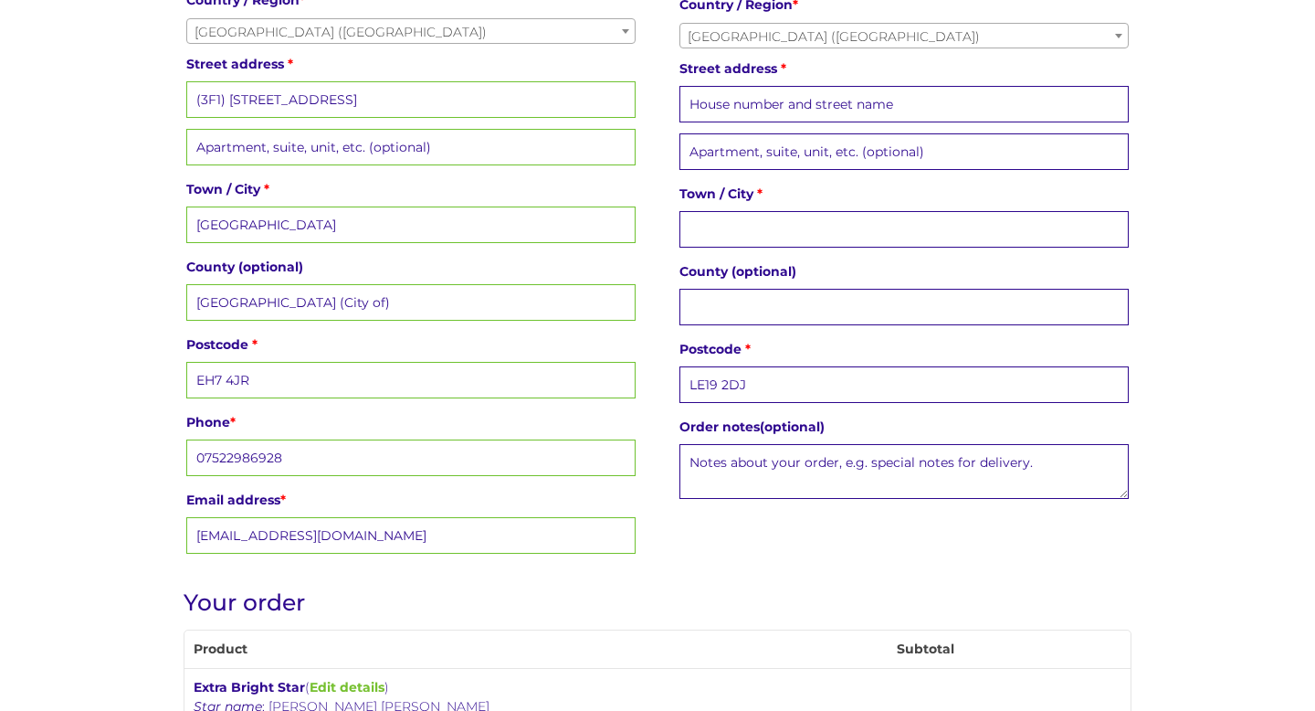
scroll to position [625, 0]
type input "LE19 2DJ"
click at [762, 101] on input "Street address *" at bounding box center [905, 105] width 450 height 37
type input "23 Regent Street, Narborough"
click at [716, 237] on input "Town / City *" at bounding box center [905, 230] width 450 height 37
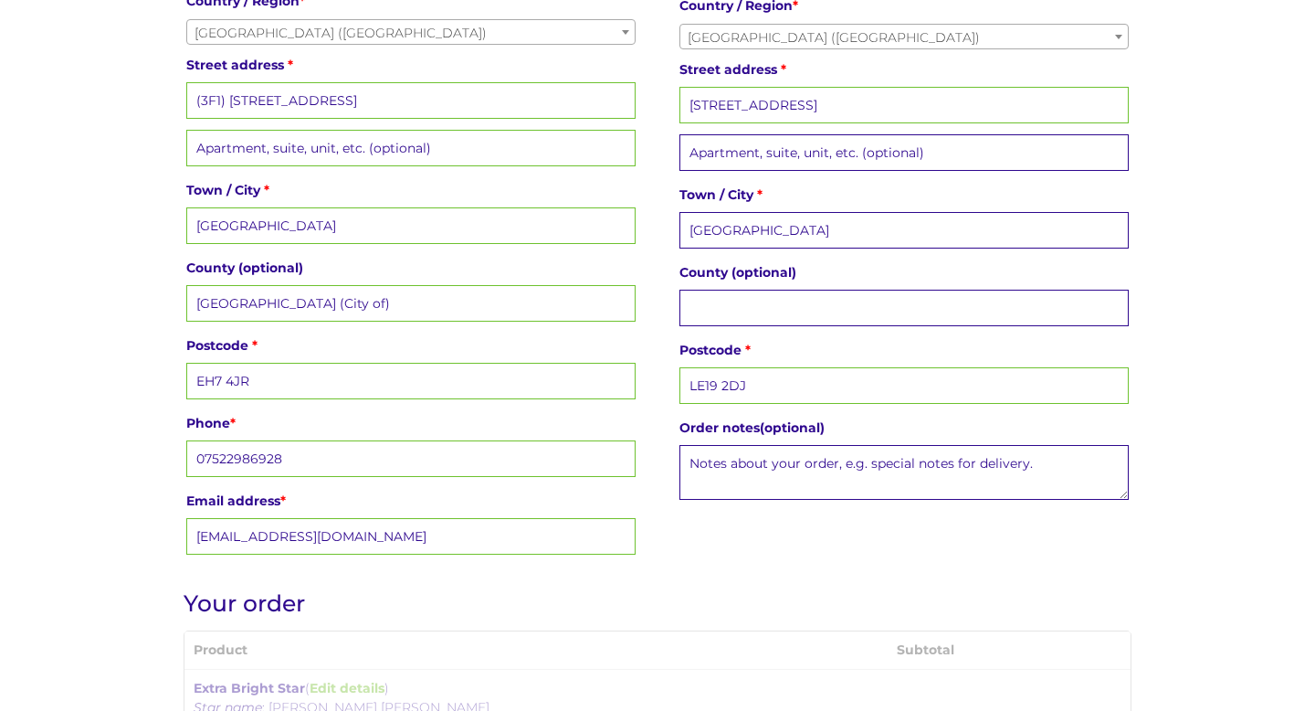
type input "Leicester"
click at [855, 544] on div "Billing details First name * Isabel Last name * Greer Company name (optional) C…" at bounding box center [658, 176] width 949 height 773
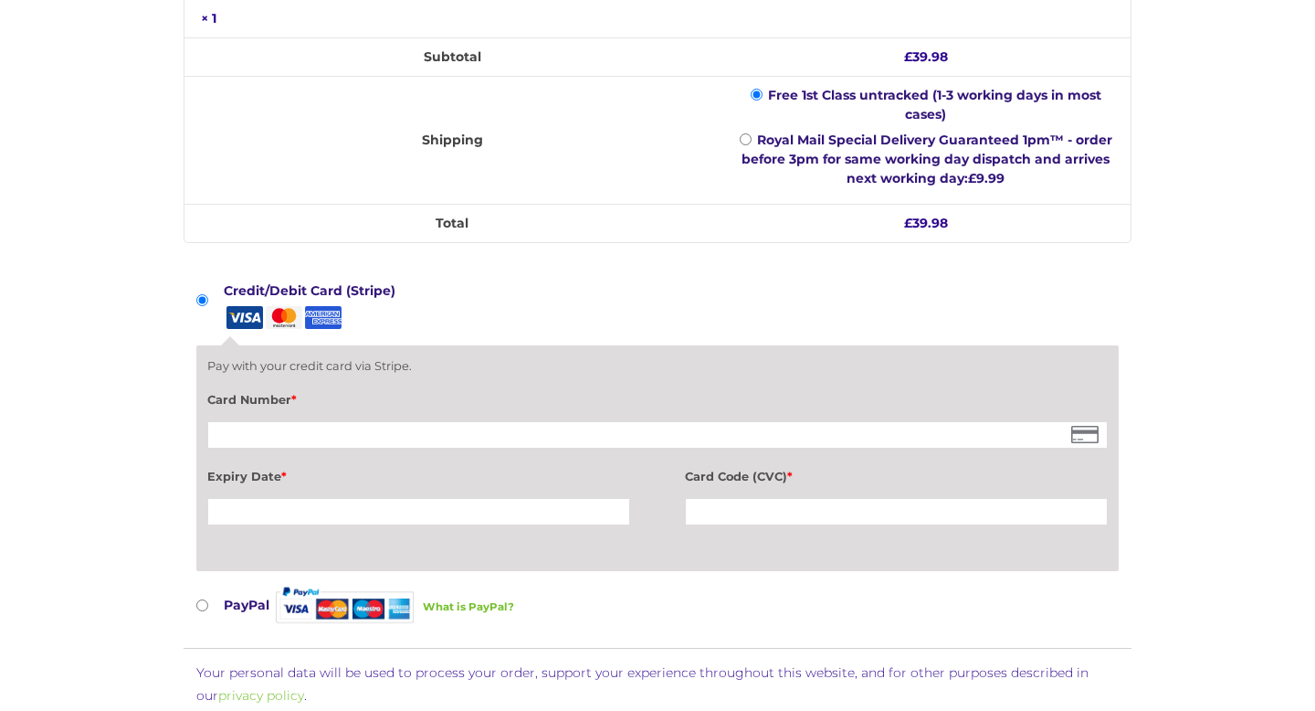
scroll to position [1465, 0]
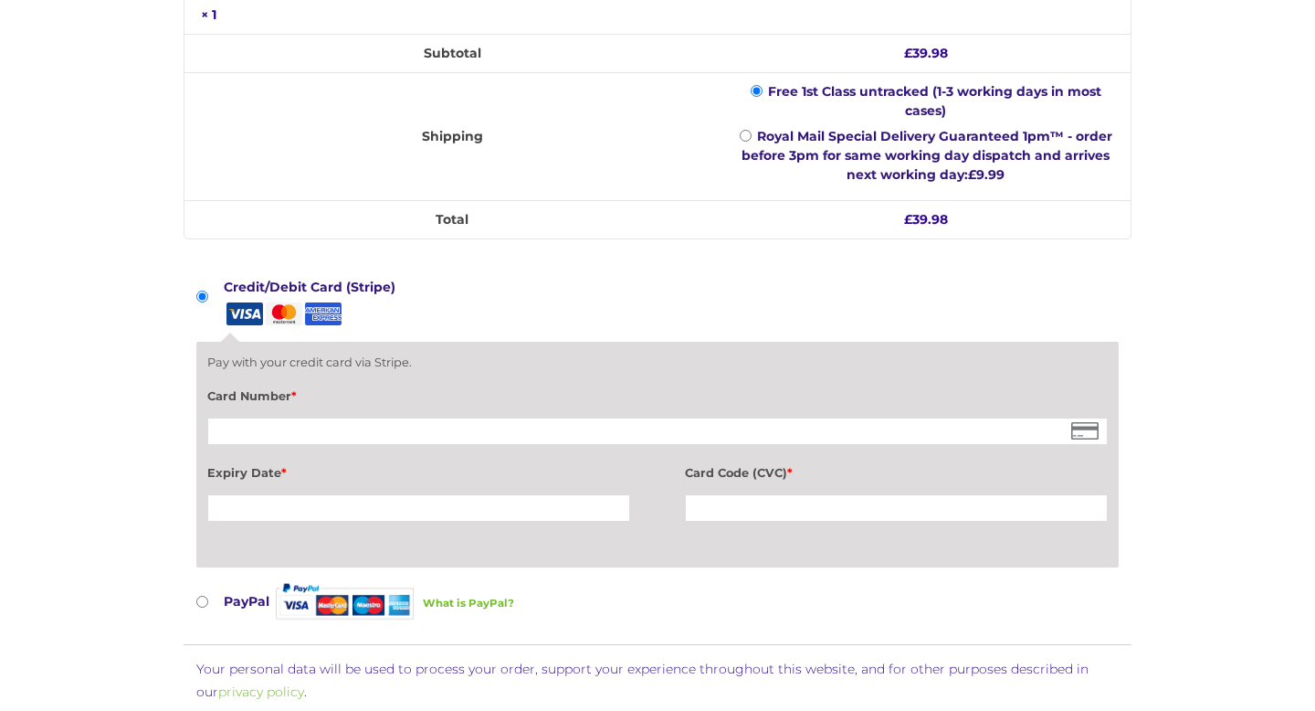
click at [611, 385] on div "Card Number *" at bounding box center [657, 417] width 900 height 65
click at [585, 420] on div "Card Number *" at bounding box center [657, 417] width 900 height 65
click at [206, 596] on input "PayPal What is PayPal?" at bounding box center [202, 602] width 12 height 12
radio input "true"
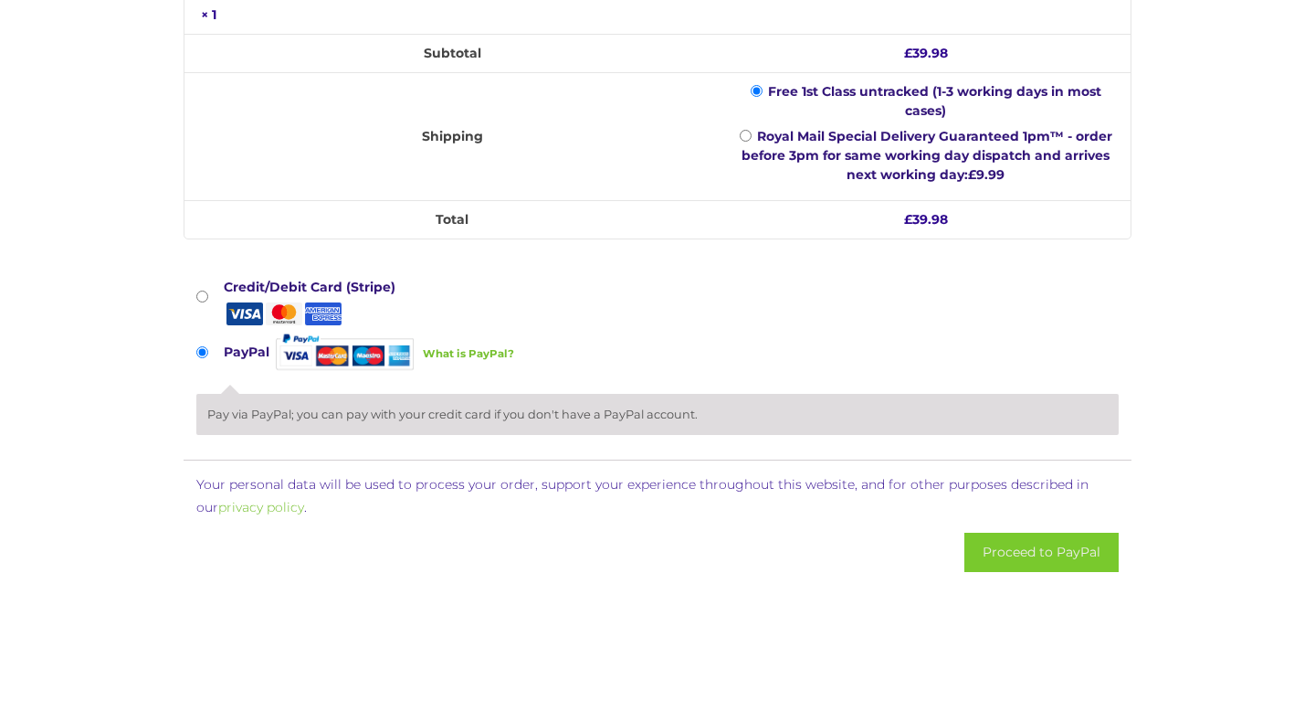
click at [1063, 532] on button "Proceed to PayPal" at bounding box center [1042, 551] width 154 height 39
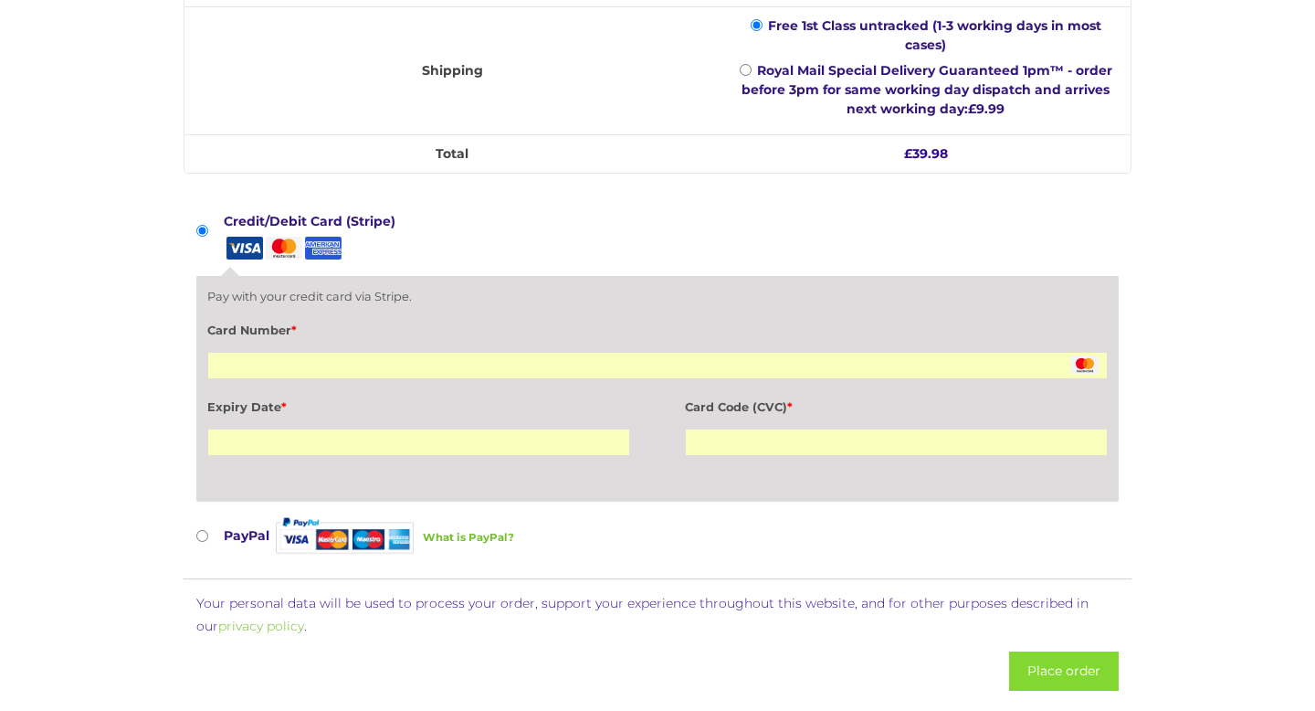
scroll to position [1533, 0]
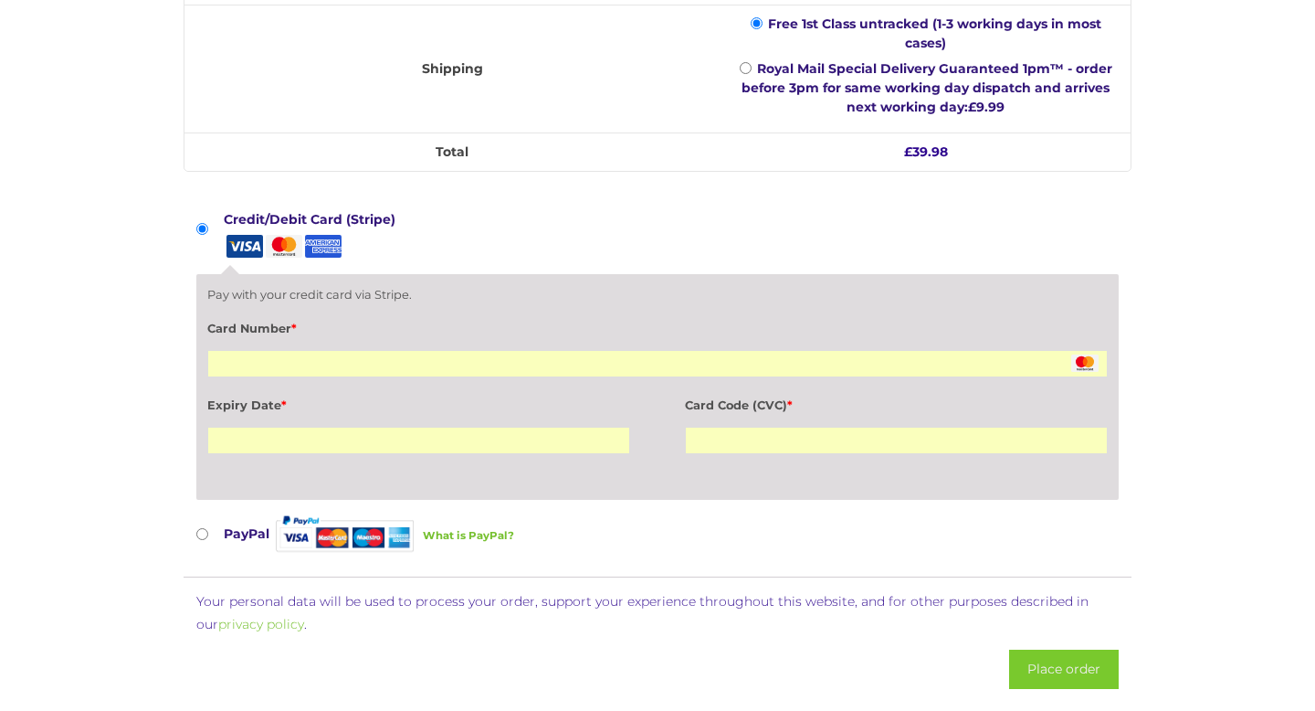
click at [1047, 649] on button "Place order" at bounding box center [1064, 668] width 110 height 39
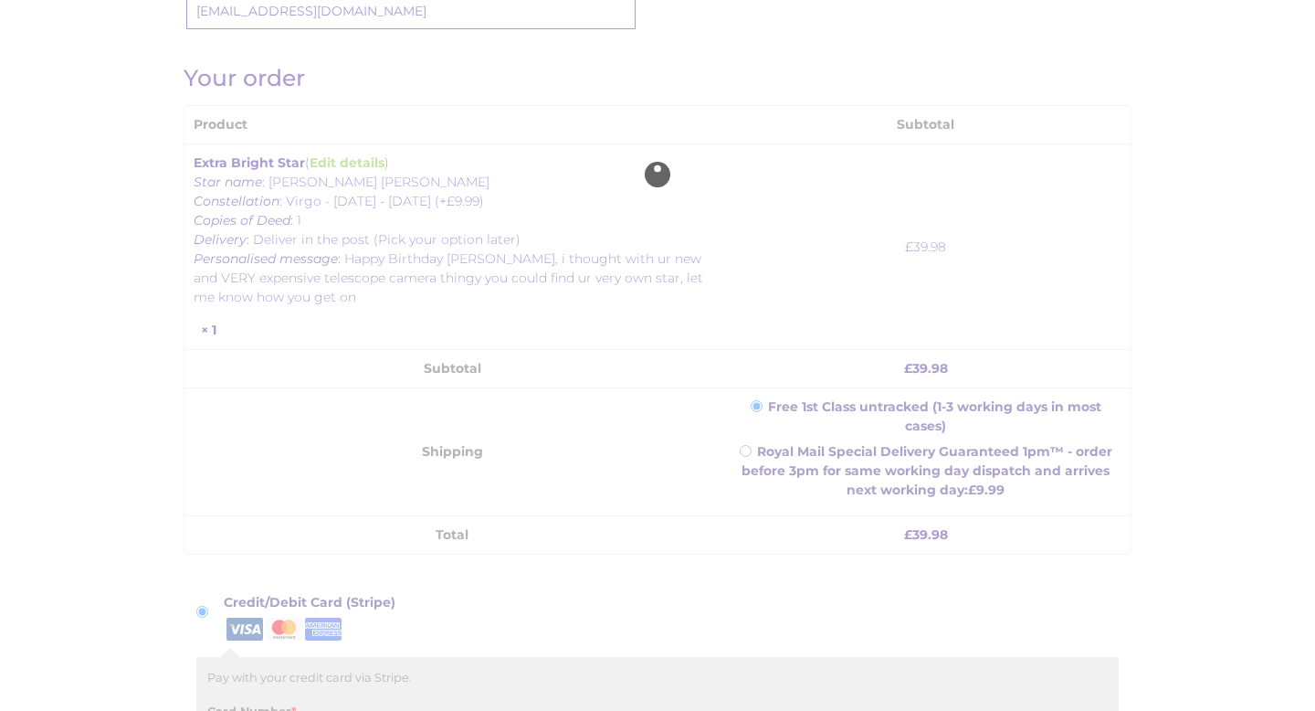
scroll to position [1097, 0]
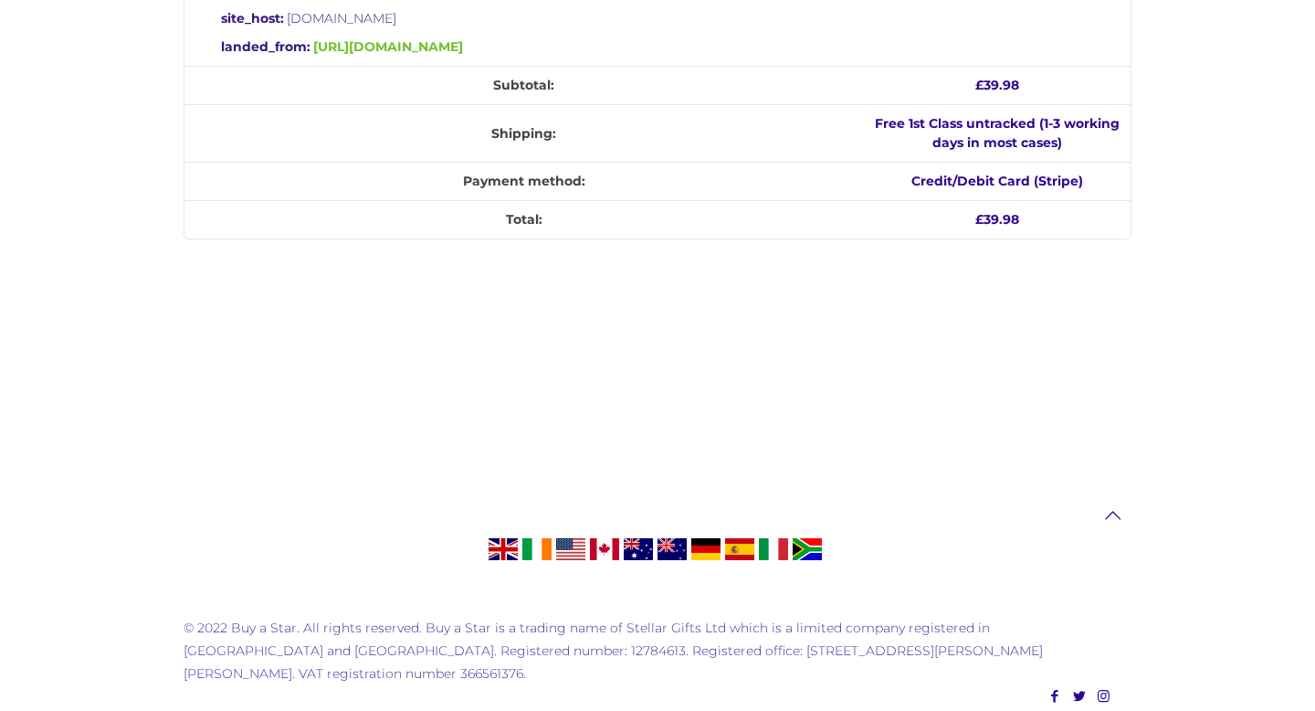
scroll to position [886, 0]
